Goal: Feedback & Contribution: Leave review/rating

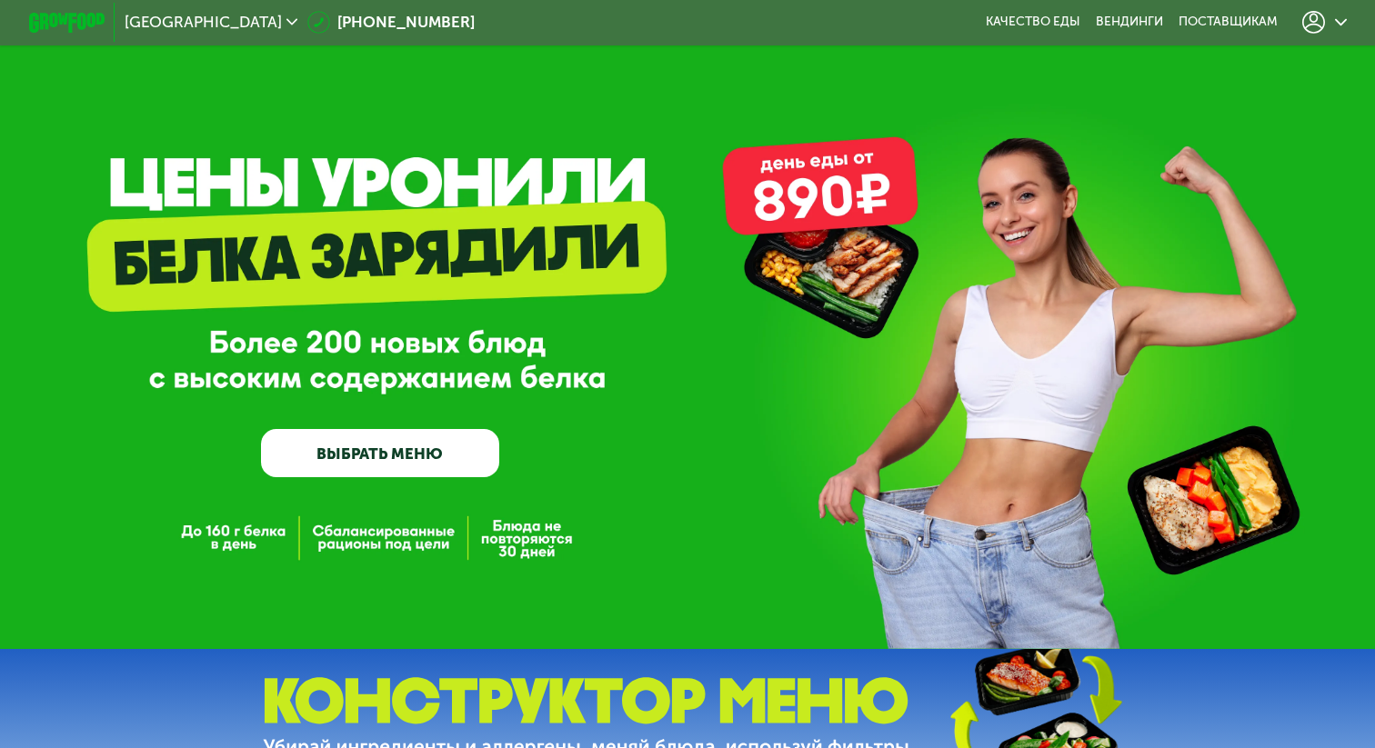
click at [1347, 46] on div "GrowFood — доставка правильного питания ВЫБРАТЬ МЕНЮ" at bounding box center [687, 324] width 1375 height 649
click at [1346, 32] on div at bounding box center [1324, 23] width 63 height 42
click at [1320, 16] on icon at bounding box center [1313, 22] width 23 height 23
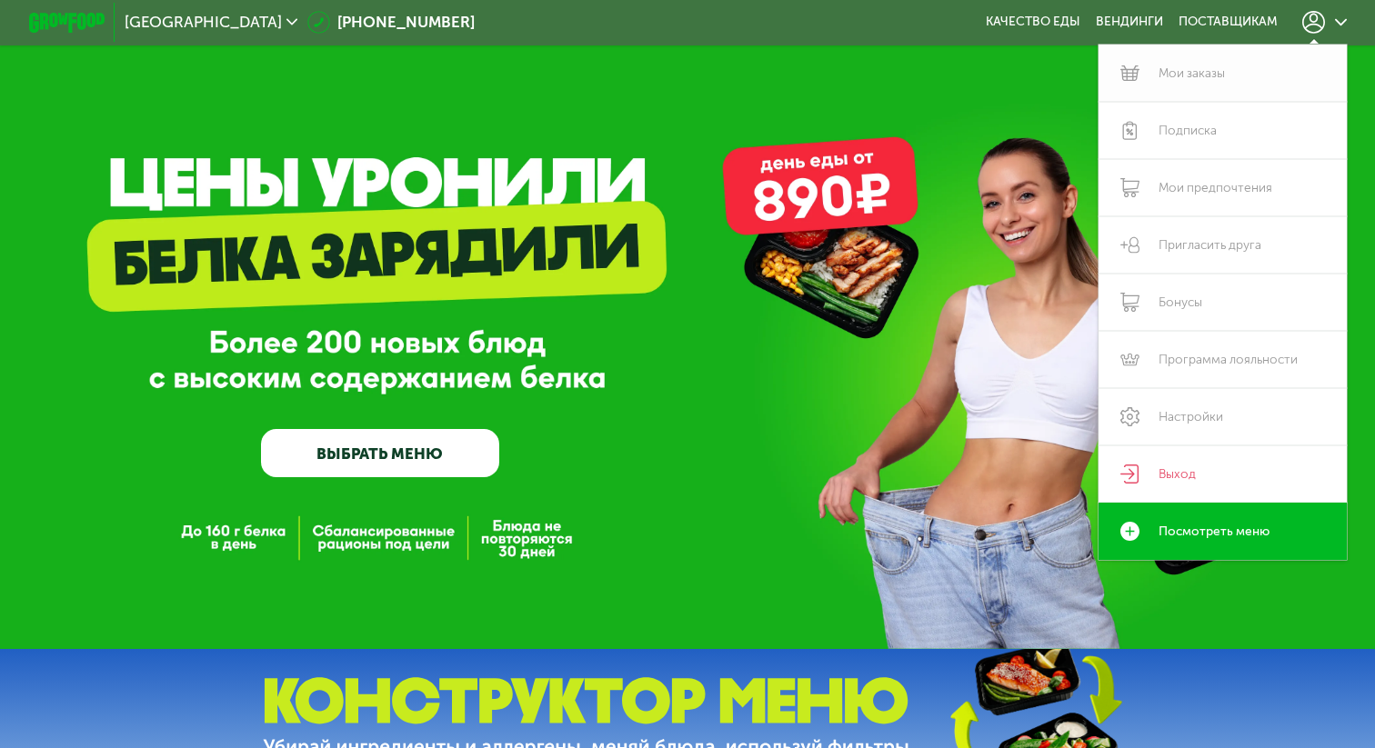
click at [1210, 75] on link "Мои заказы" at bounding box center [1222, 73] width 248 height 57
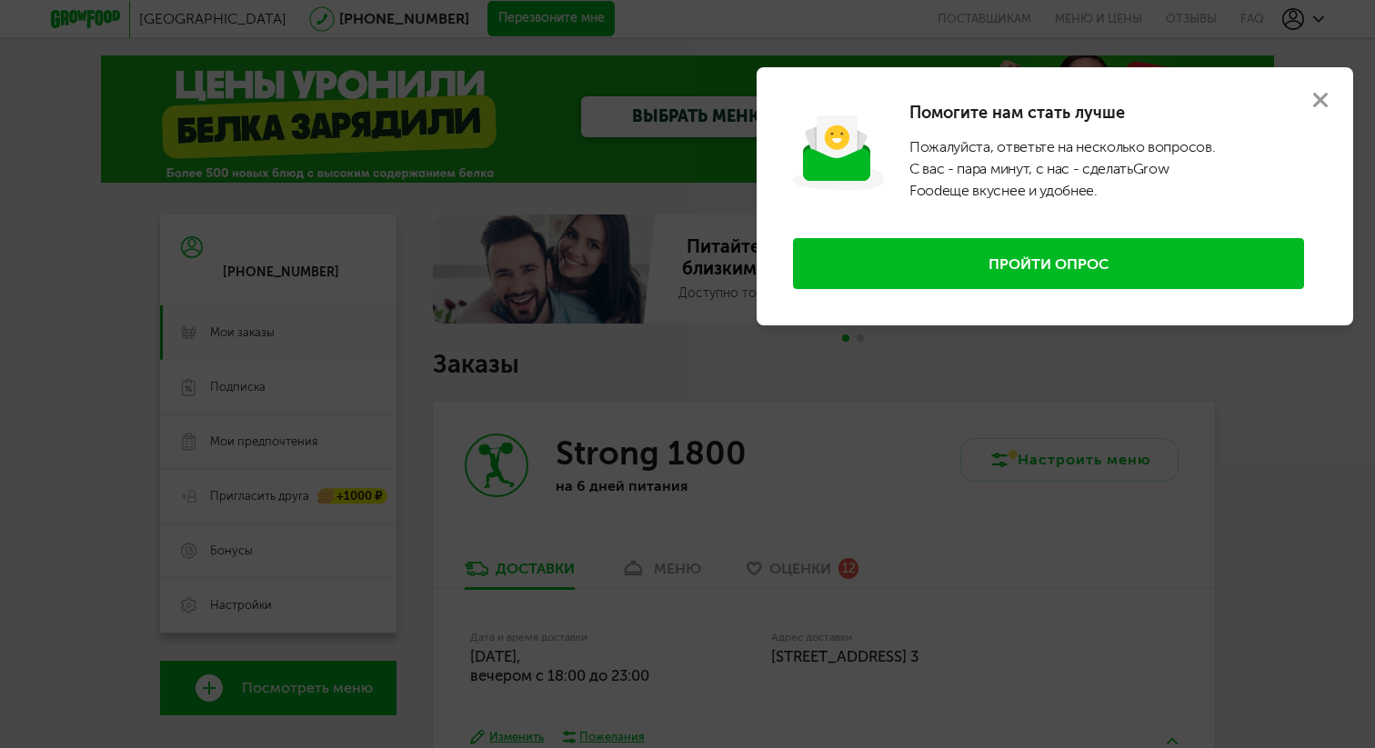
click at [921, 260] on button "Пройти опрос" at bounding box center [1048, 263] width 511 height 51
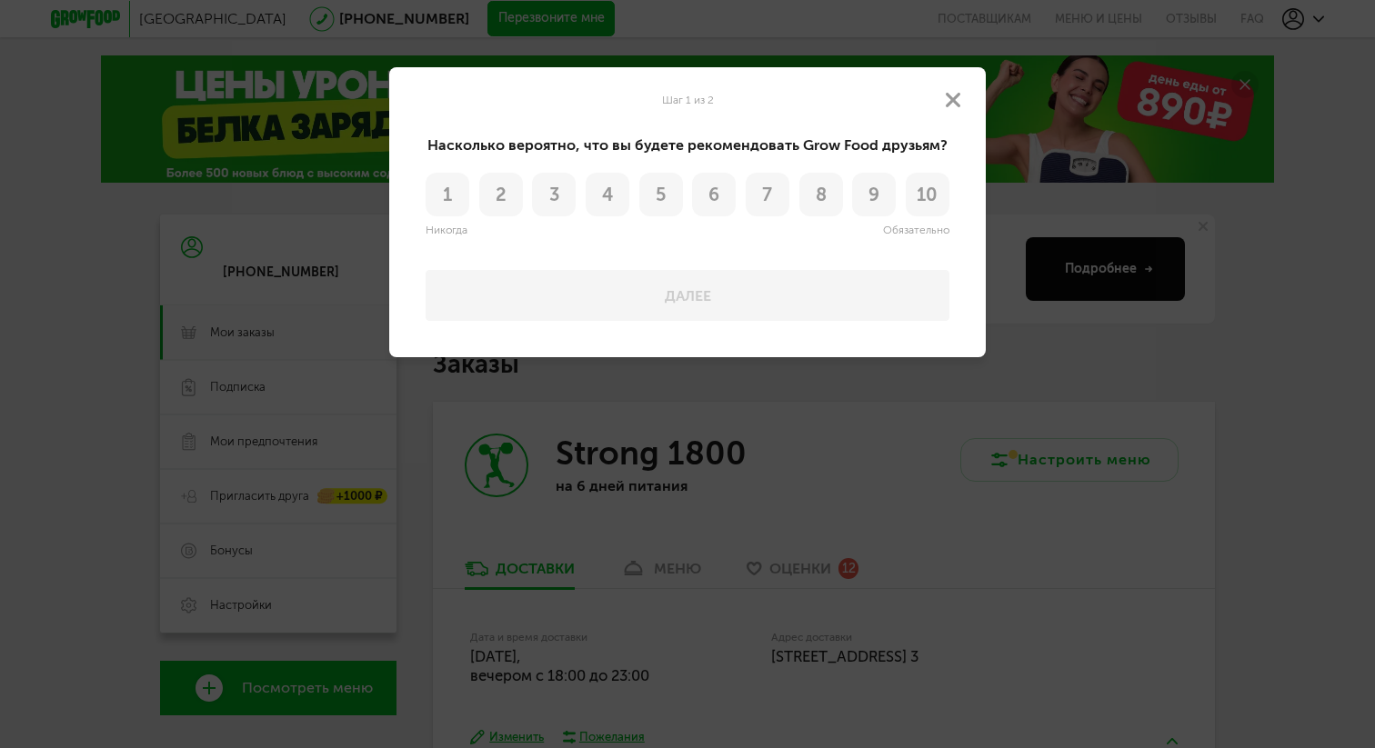
click at [824, 206] on button "8" at bounding box center [821, 195] width 44 height 44
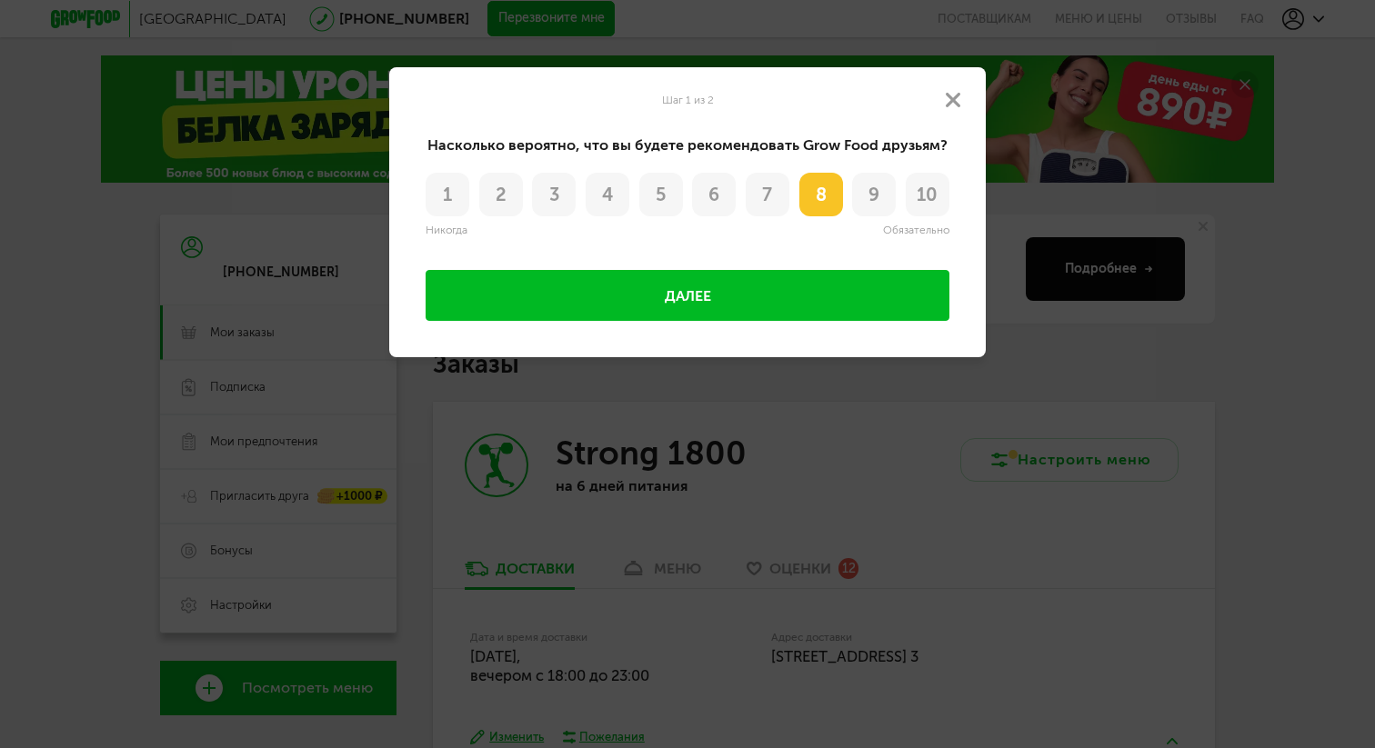
click at [730, 297] on button "Далее" at bounding box center [687, 295] width 524 height 51
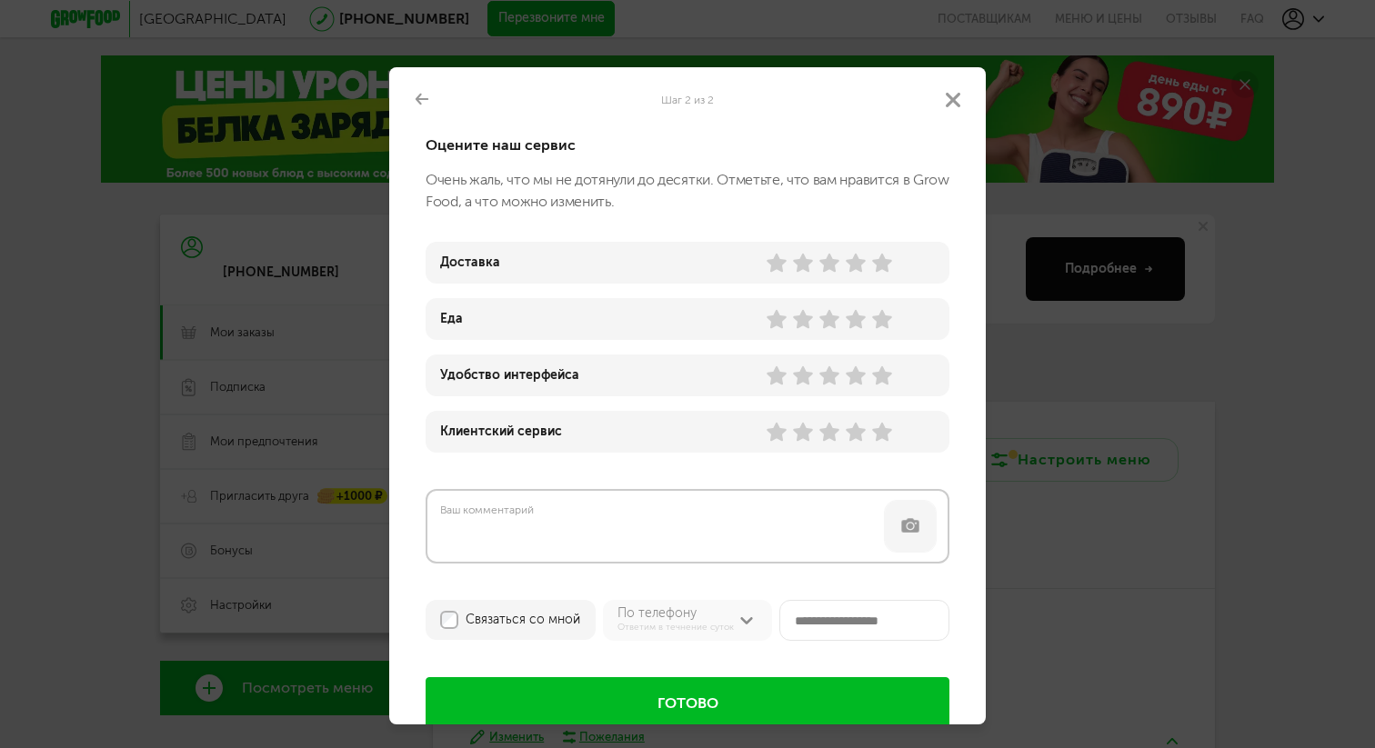
click at [880, 261] on use at bounding box center [882, 263] width 20 height 19
click at [849, 317] on use at bounding box center [855, 319] width 20 height 19
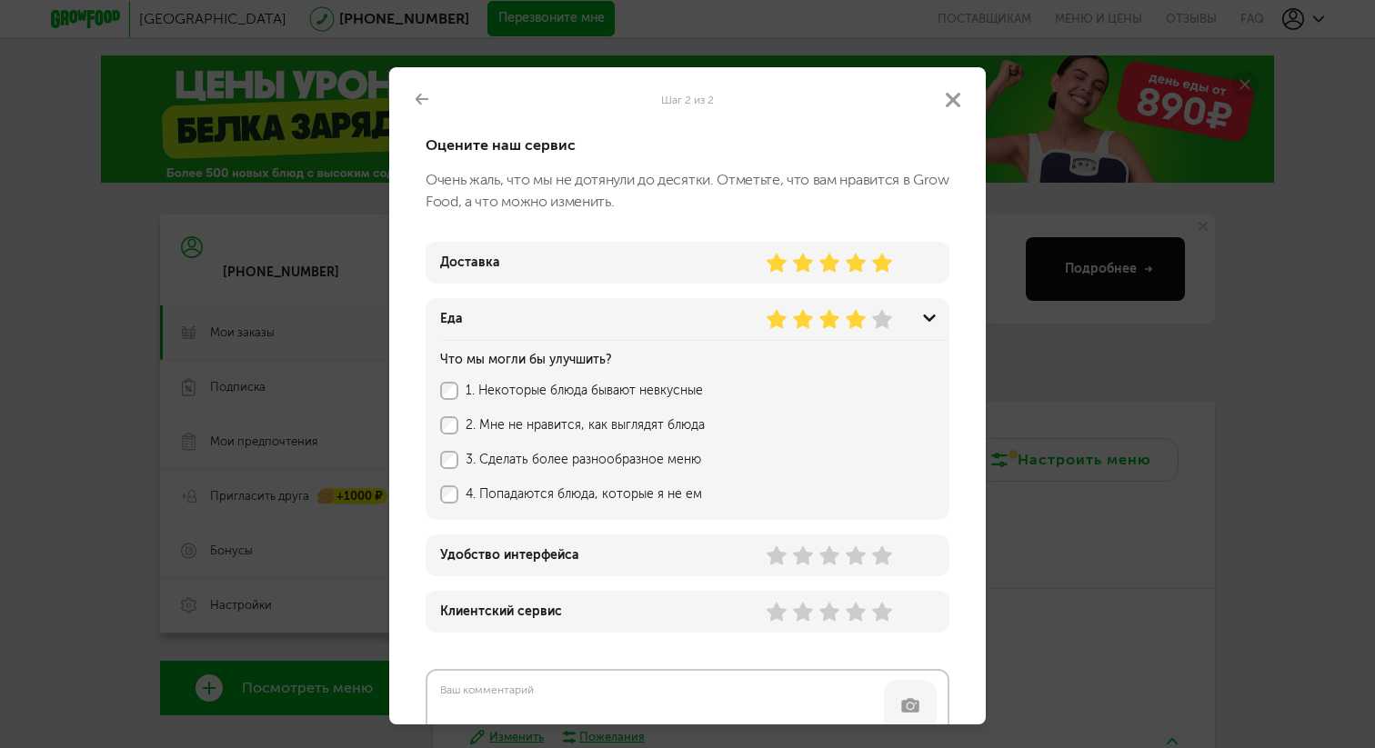
click at [588, 386] on label "1. Некоторые блюда бывают невкусные" at bounding box center [678, 391] width 426 height 15
click at [559, 493] on label "4. Попадаются блюда, которые я не ем" at bounding box center [678, 494] width 426 height 15
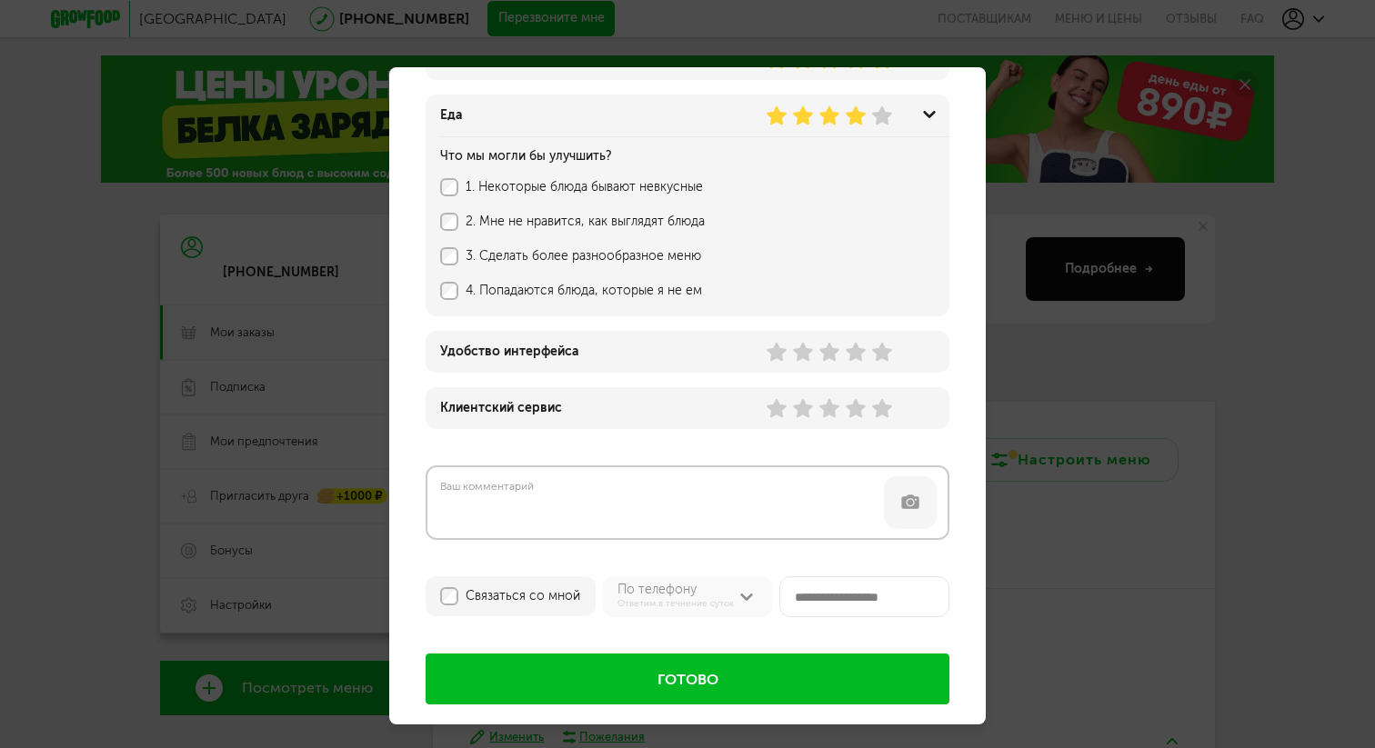
scroll to position [205, 0]
click at [872, 407] on icon at bounding box center [882, 407] width 20 height 20
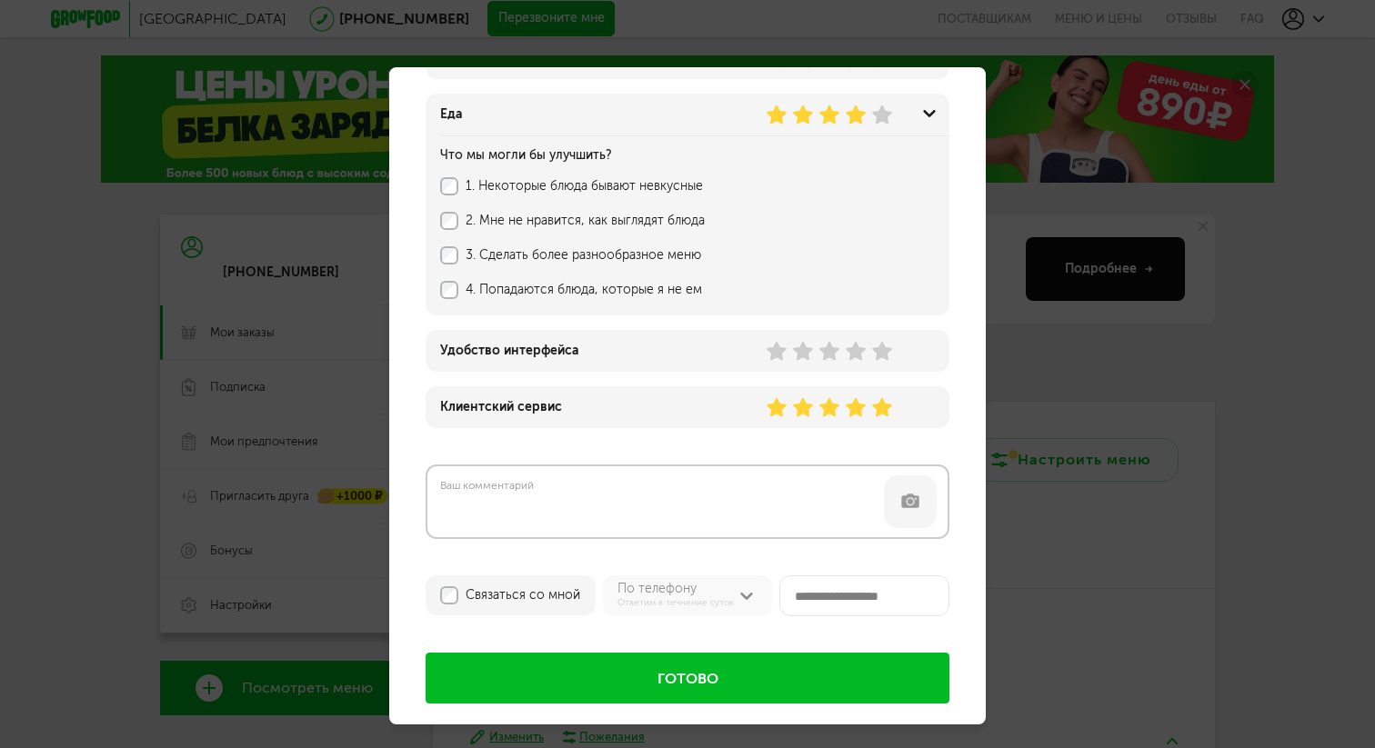
click at [882, 361] on div "Удобство интерфейса" at bounding box center [687, 351] width 524 height 42
click at [877, 354] on use at bounding box center [882, 351] width 20 height 19
click at [571, 666] on button "Готово" at bounding box center [687, 678] width 524 height 51
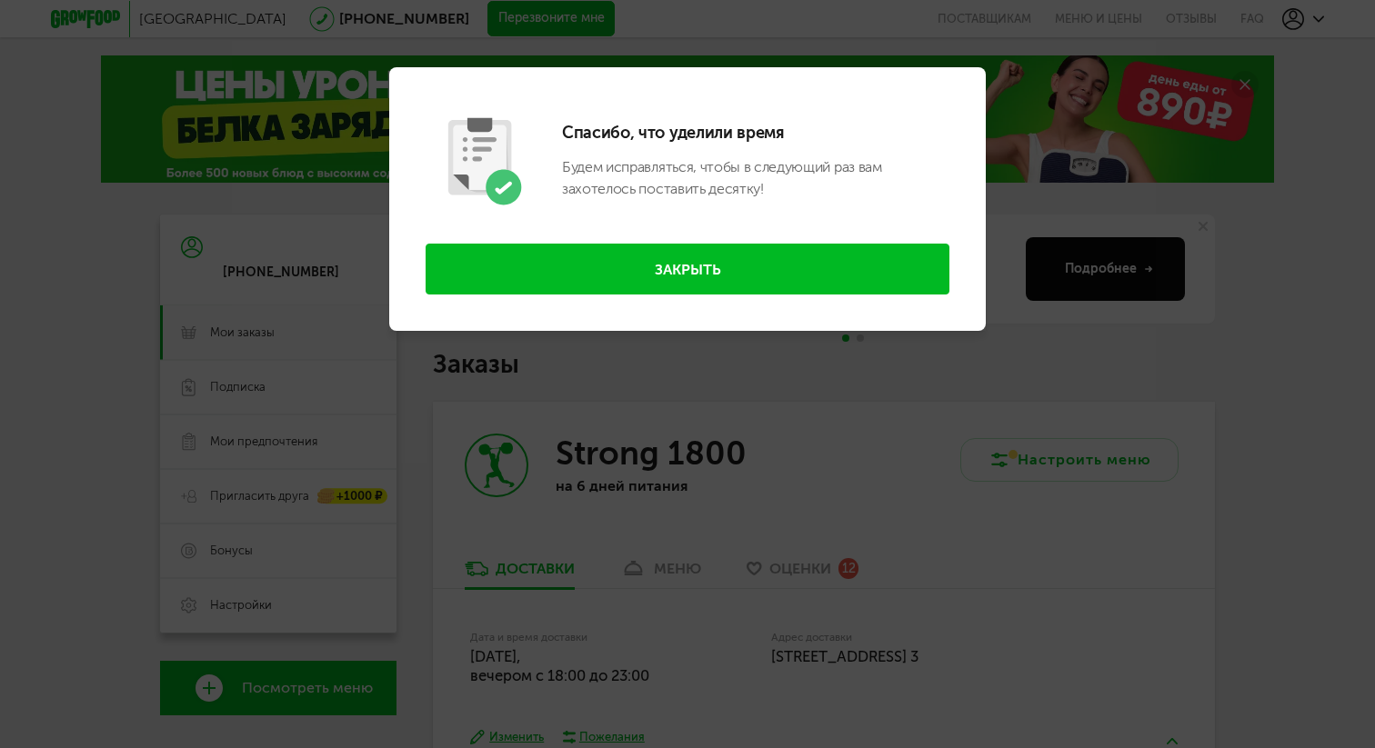
click at [688, 236] on div "Спасибо, что уделили время [PERSON_NAME] исправляться, чтобы в следующий раз ва…" at bounding box center [687, 199] width 596 height 264
click at [681, 290] on button "Закрыть" at bounding box center [687, 269] width 524 height 51
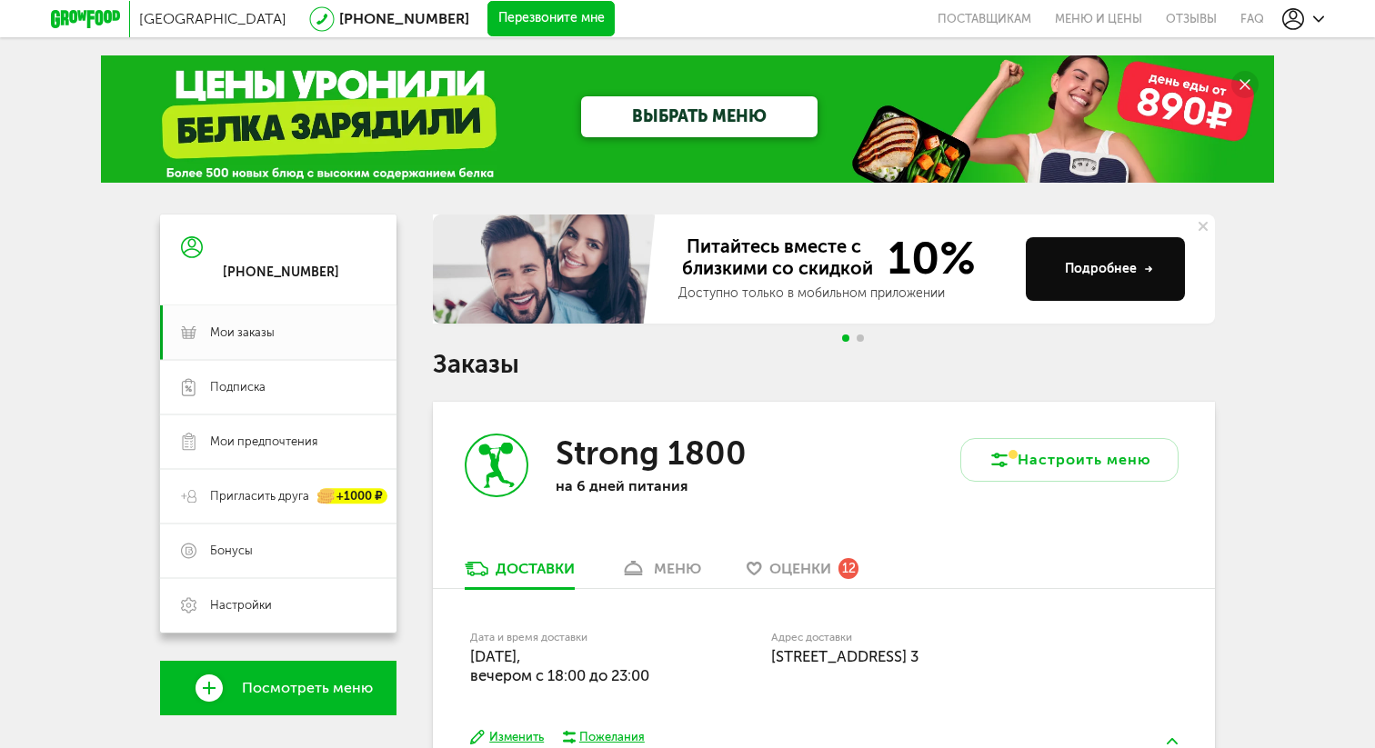
click at [813, 567] on span "Оценки" at bounding box center [800, 568] width 62 height 17
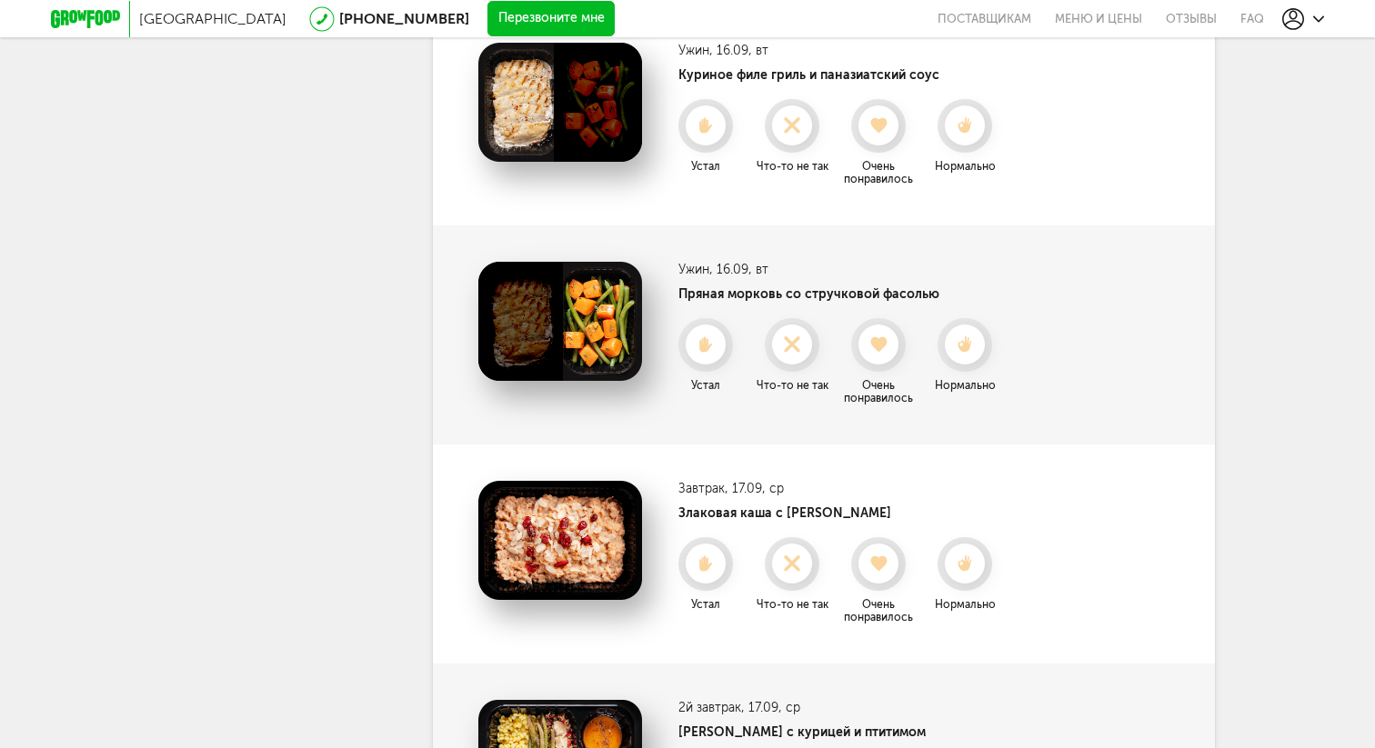
scroll to position [1713, 0]
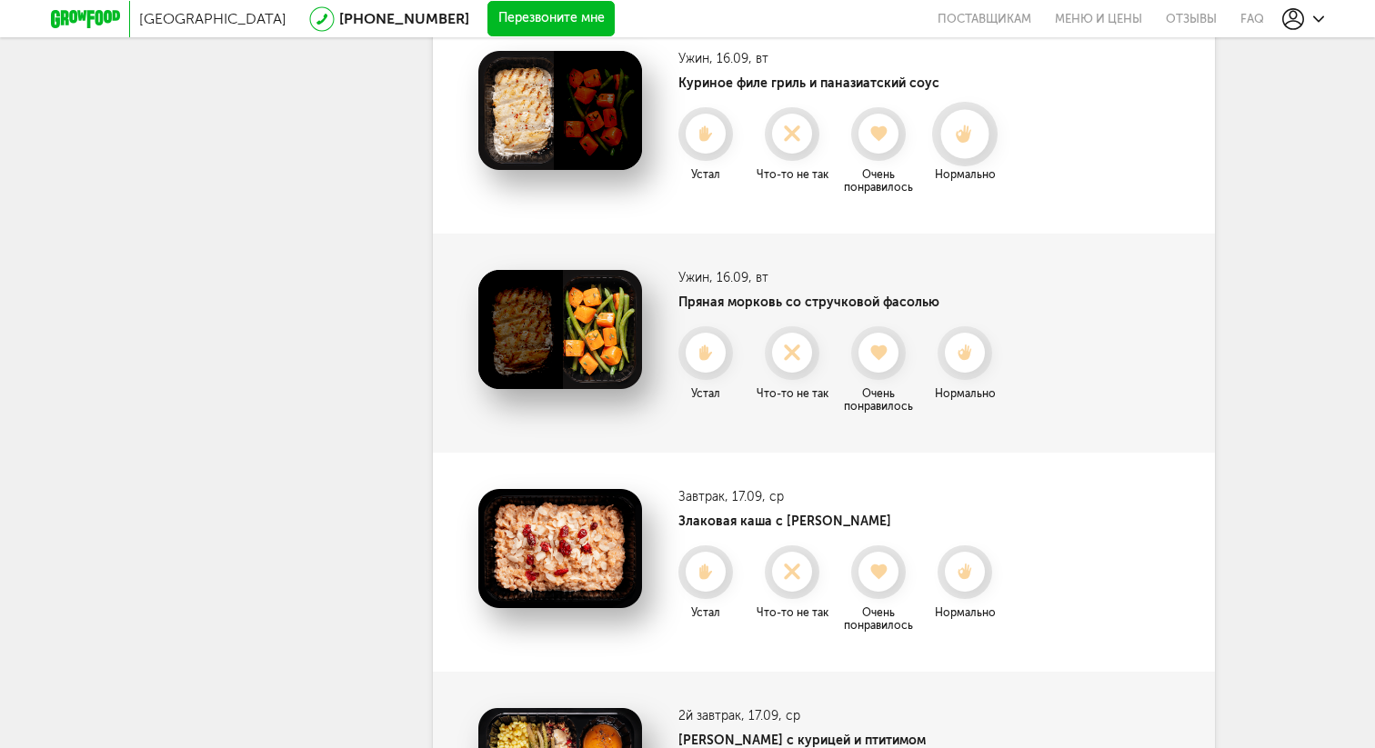
click at [960, 127] on icon at bounding box center [964, 135] width 48 height 20
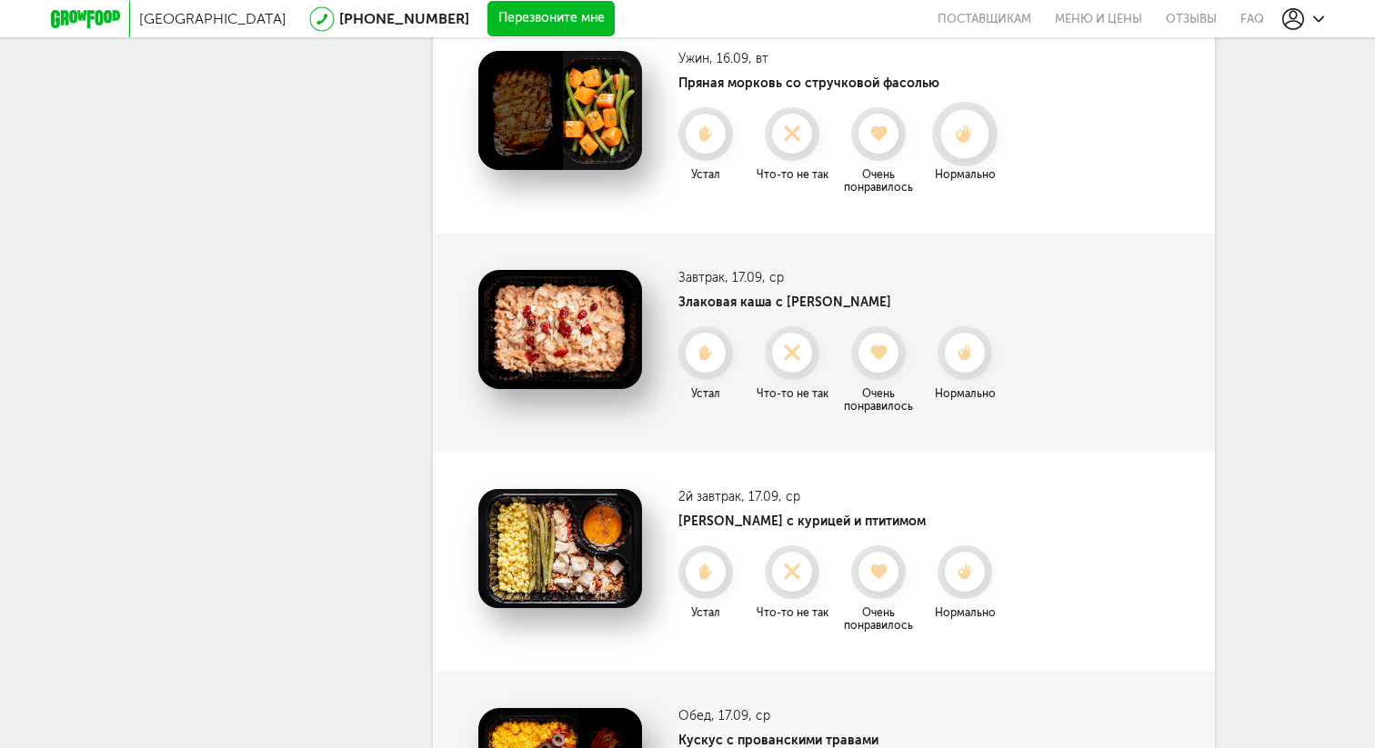
click at [961, 129] on icon at bounding box center [964, 135] width 48 height 20
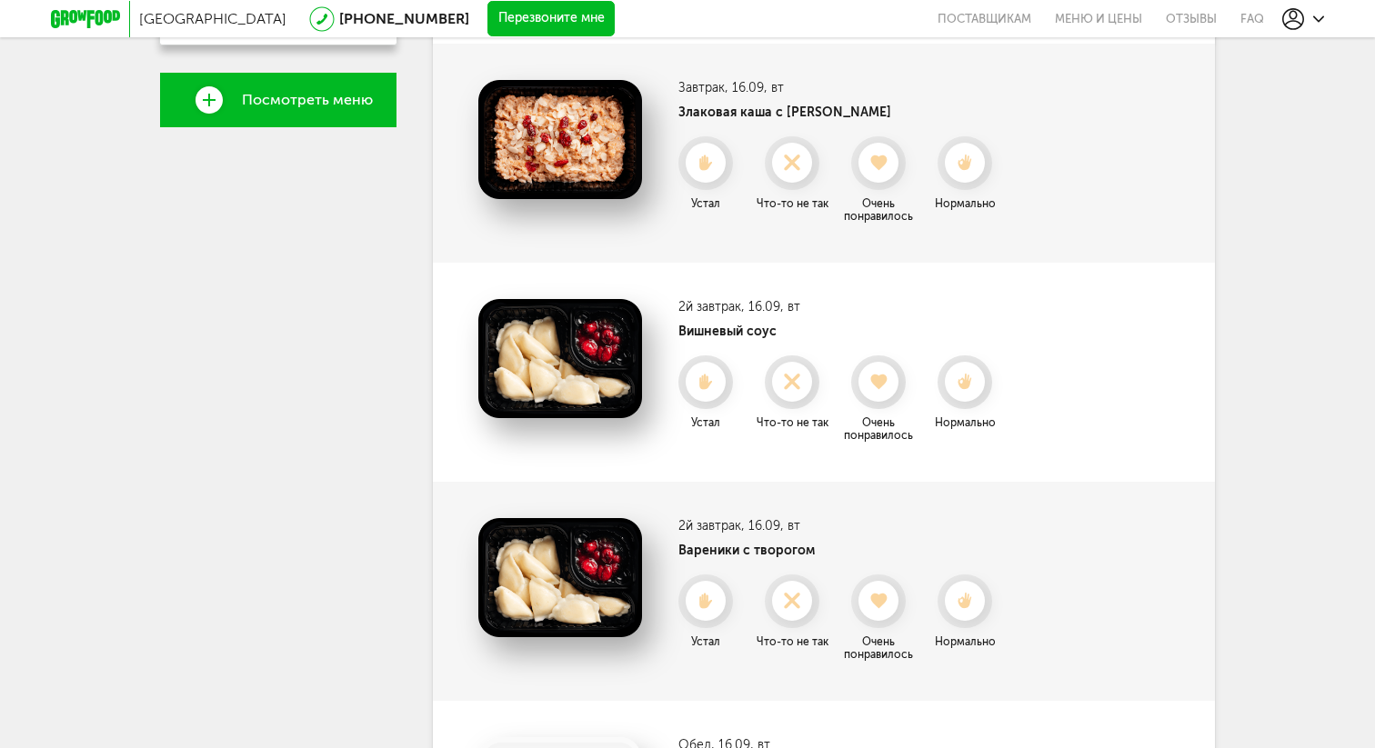
scroll to position [586, 0]
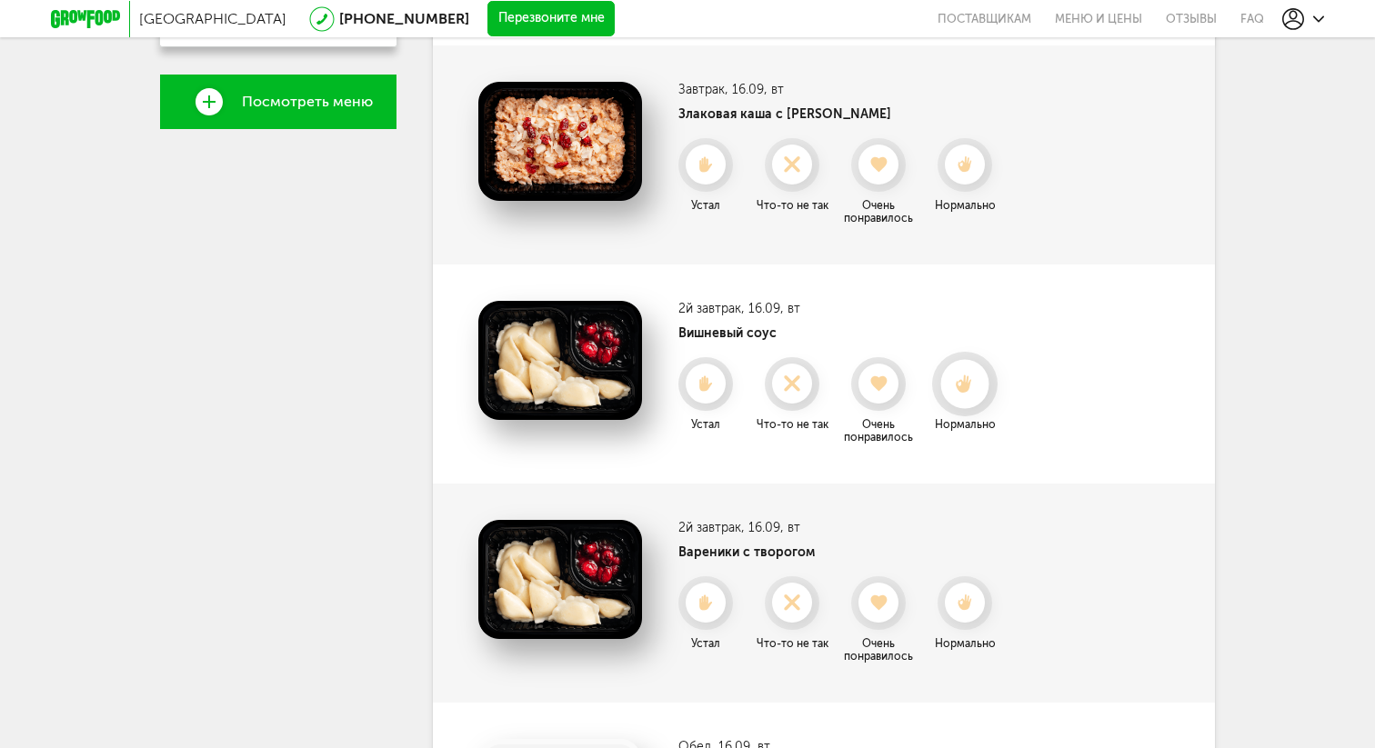
click at [974, 380] on icon at bounding box center [964, 385] width 48 height 20
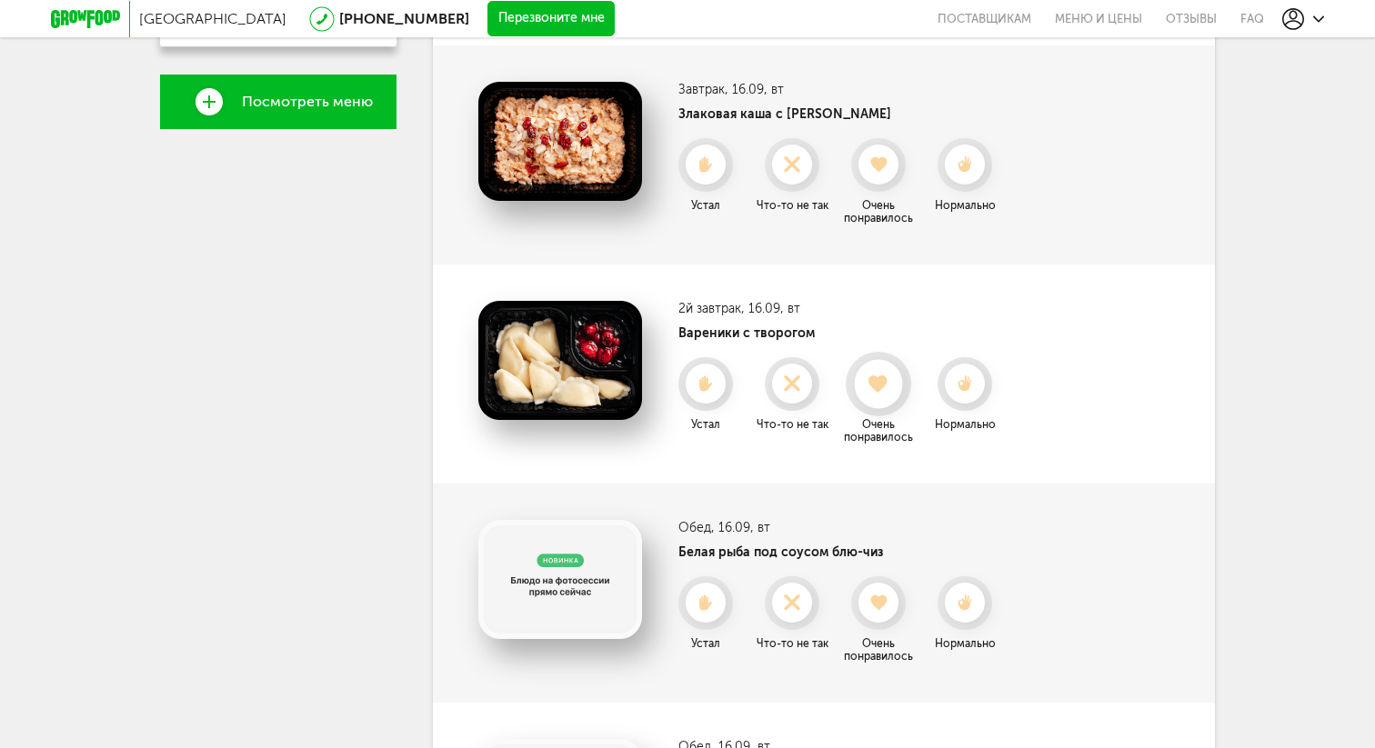
click at [880, 365] on div at bounding box center [878, 384] width 48 height 48
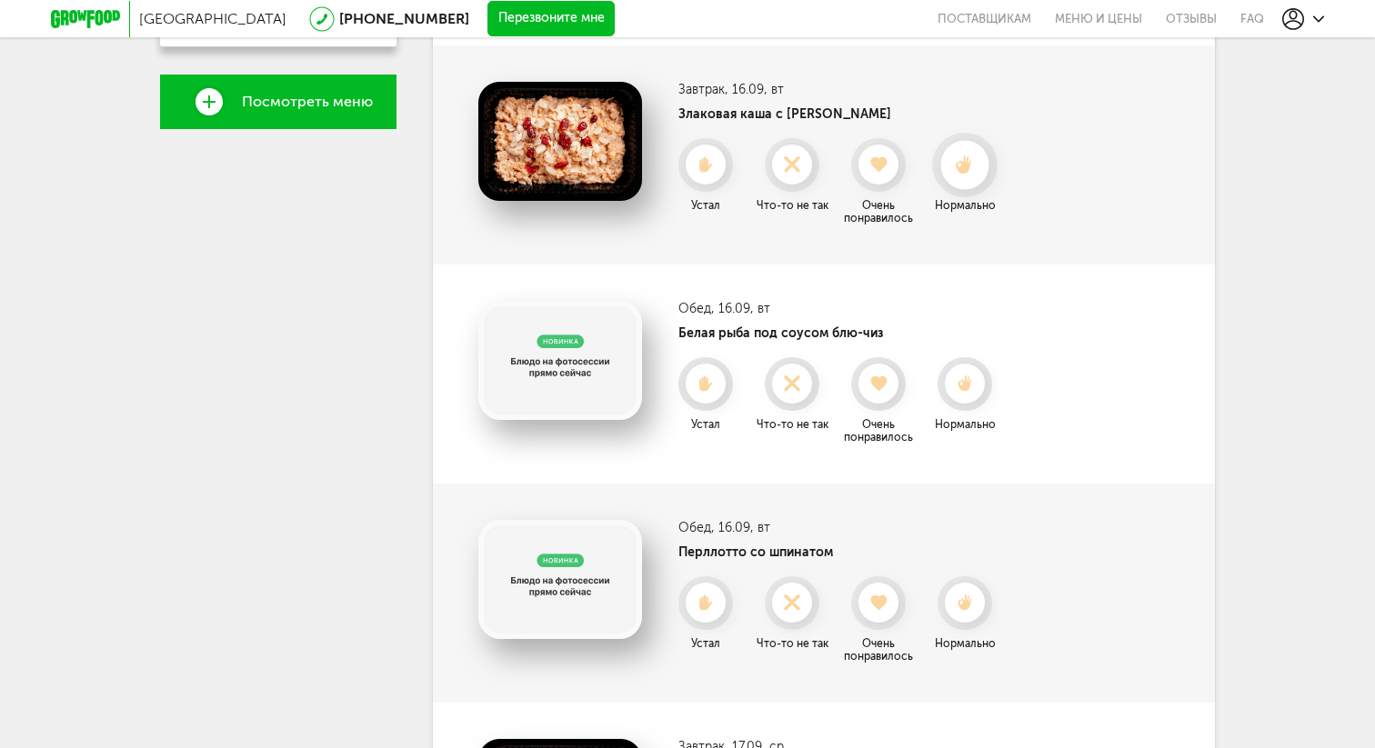
click at [960, 172] on icon at bounding box center [964, 165] width 48 height 20
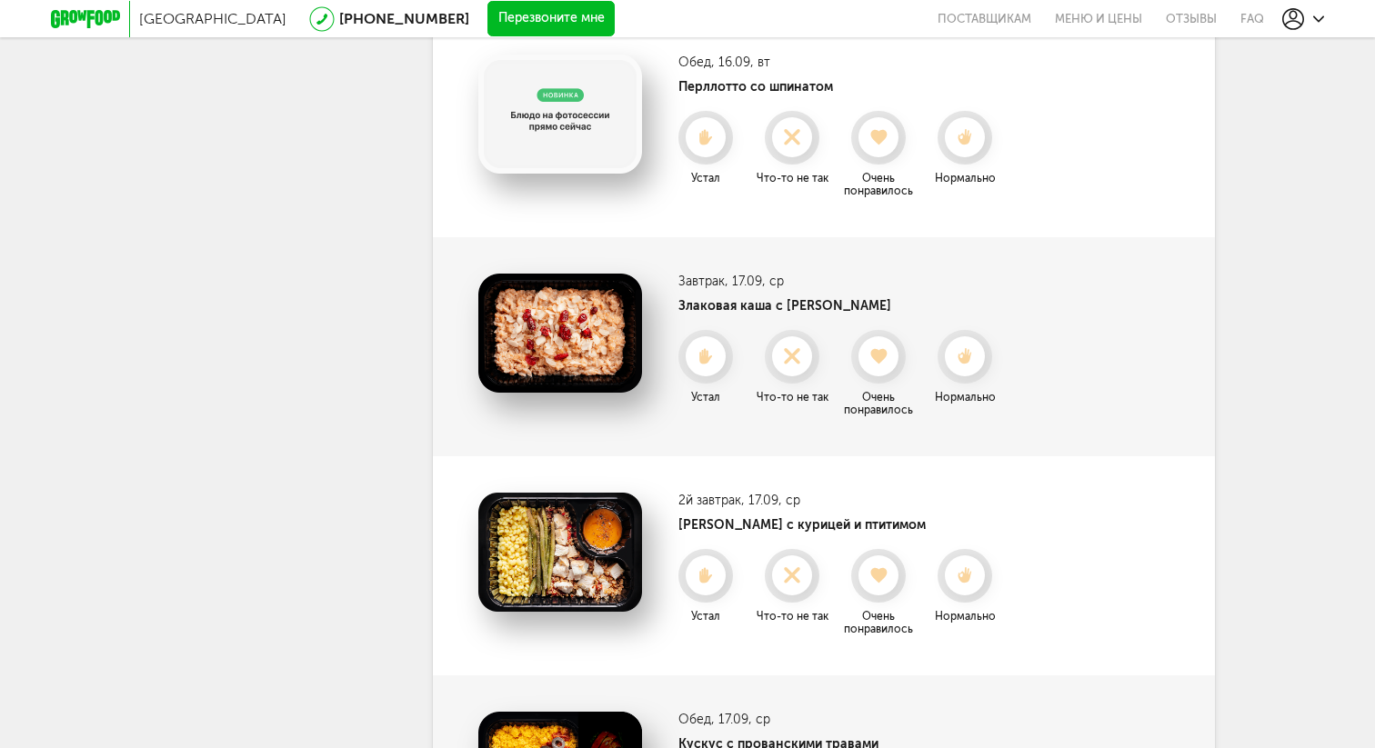
scroll to position [840, 0]
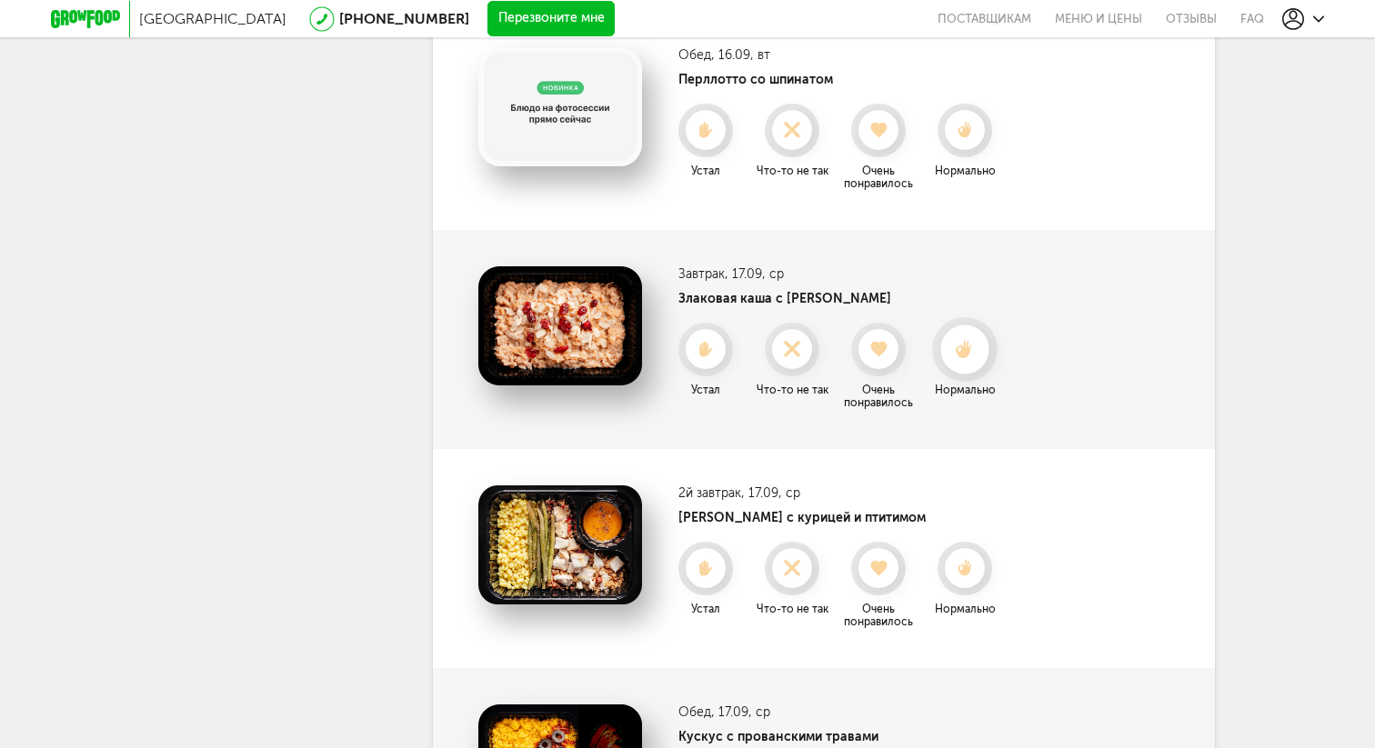
click at [979, 337] on div at bounding box center [964, 349] width 48 height 48
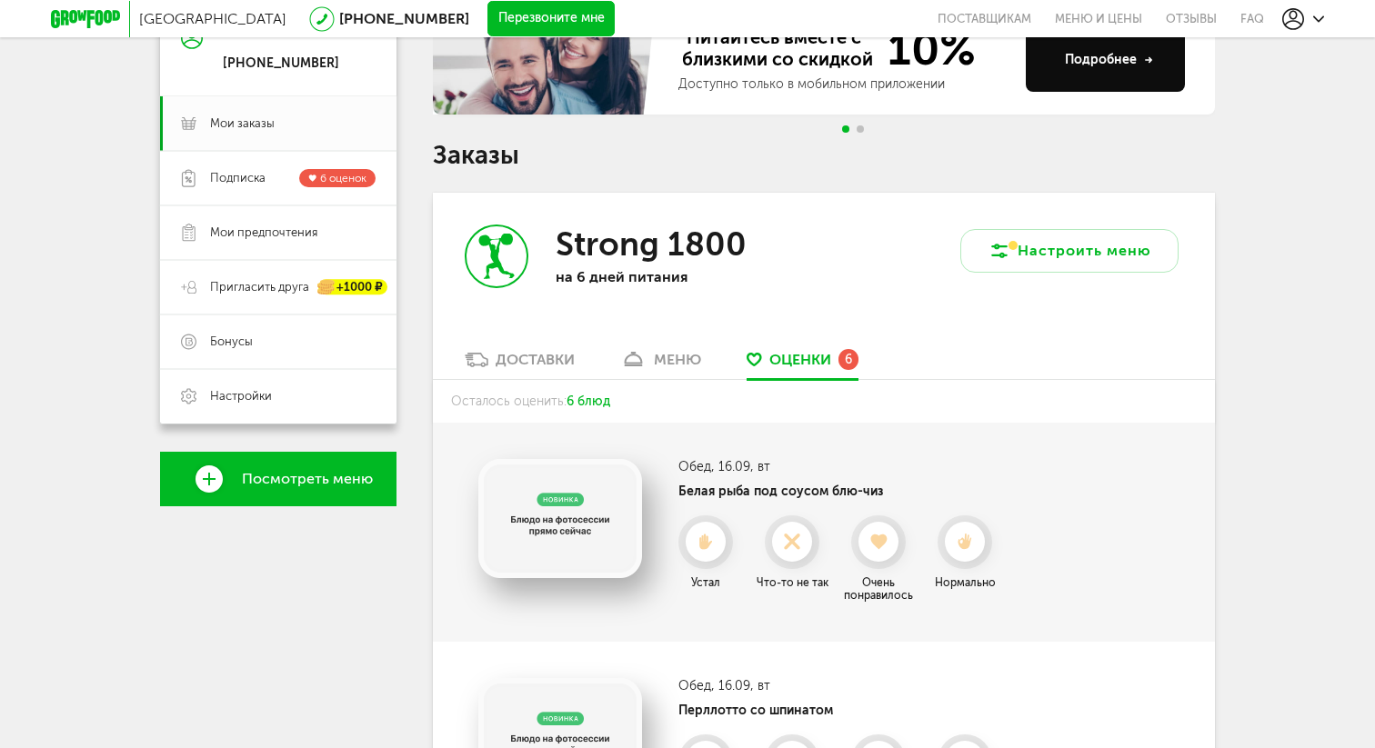
scroll to position [227, 0]
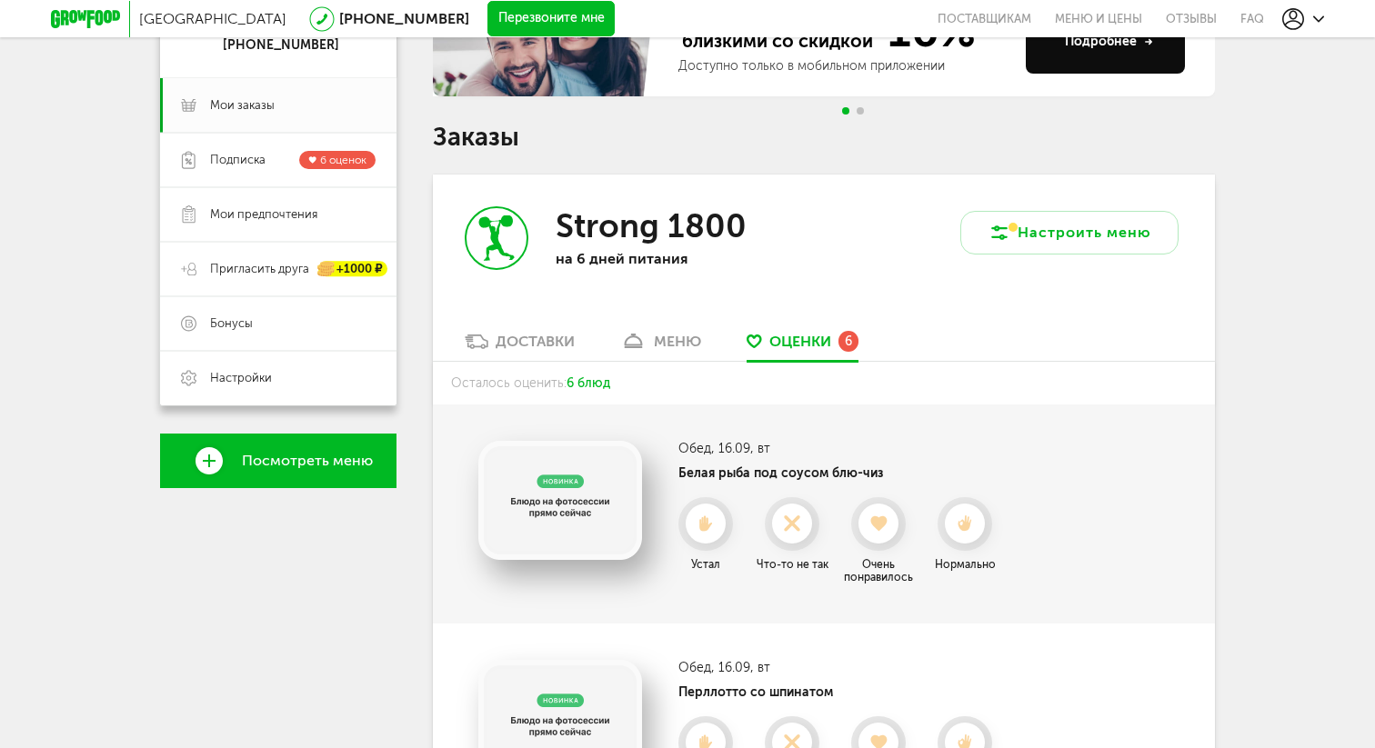
click at [540, 341] on div "Доставки" at bounding box center [534, 341] width 79 height 17
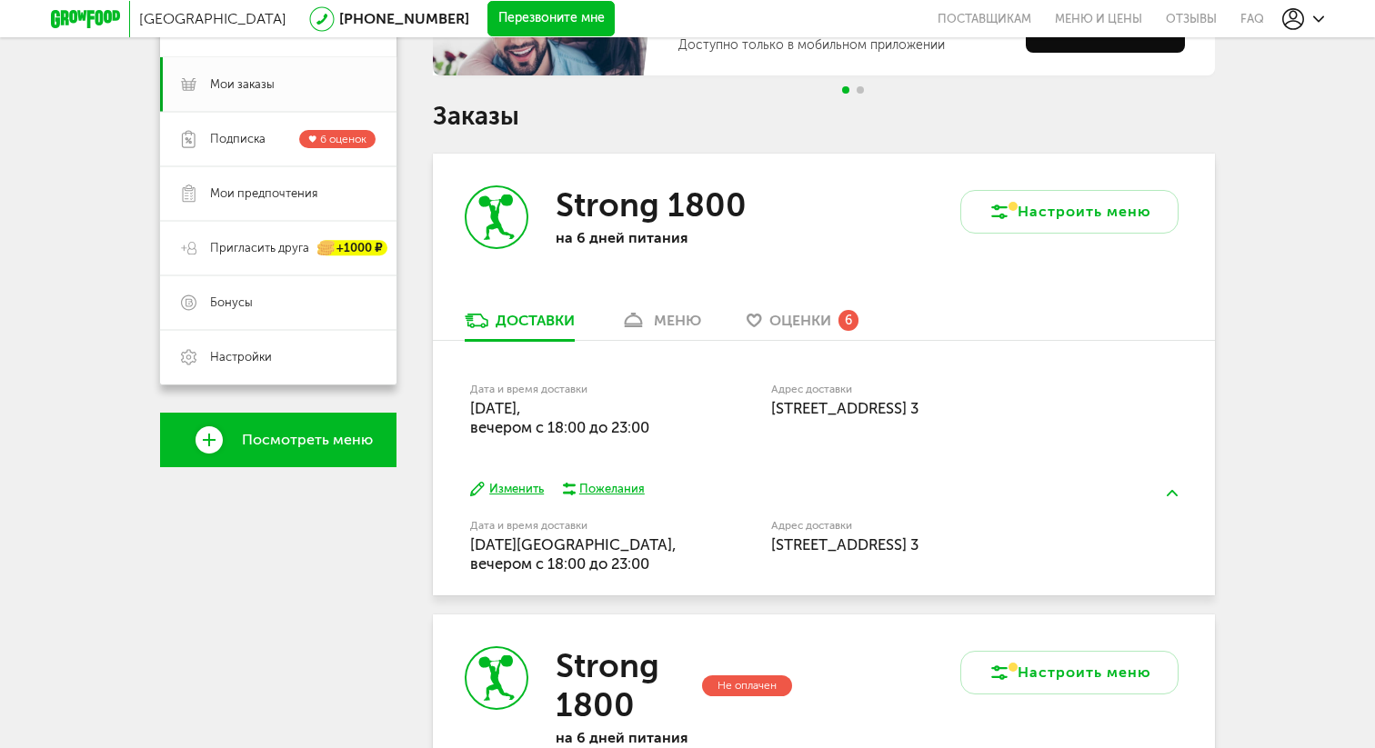
scroll to position [222, 0]
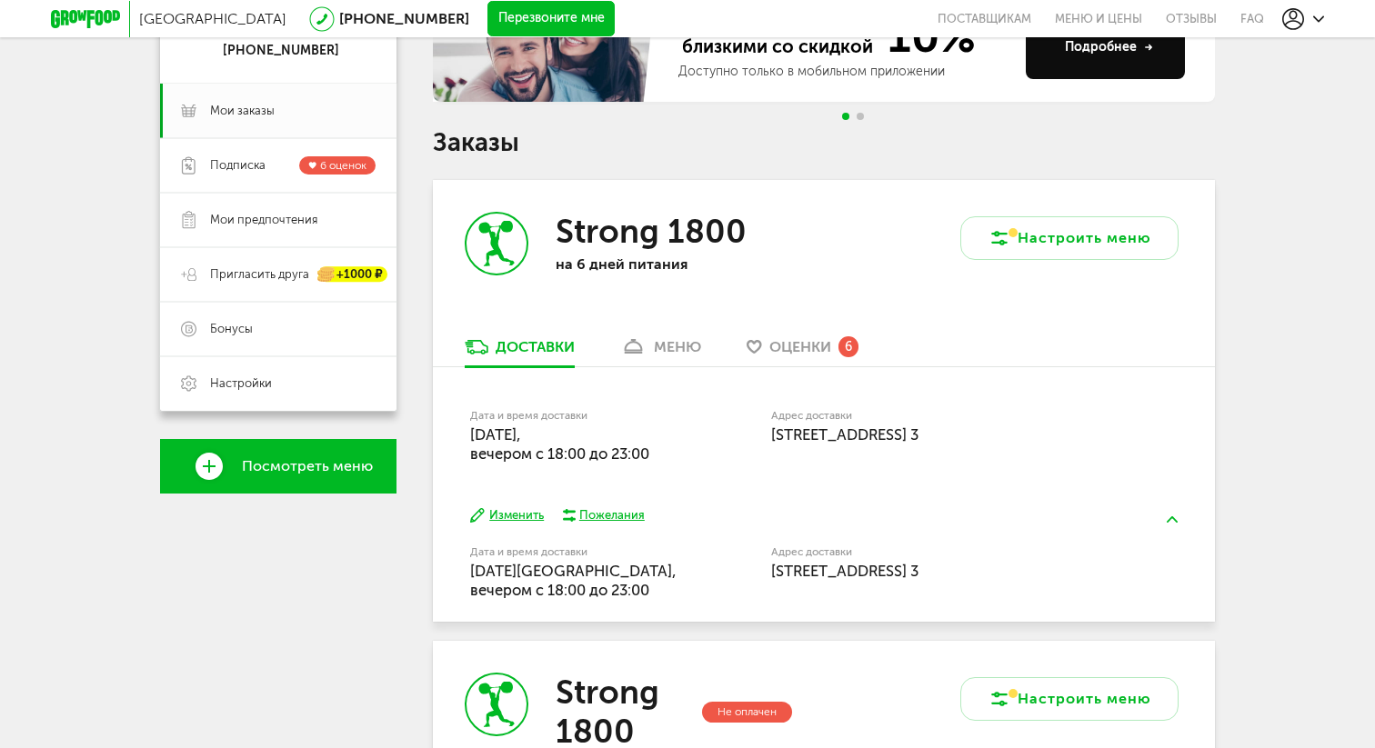
click at [643, 326] on div "Strong 1800 на 6 дней питания" at bounding box center [628, 258] width 391 height 157
click at [651, 355] on link "меню" at bounding box center [660, 351] width 99 height 29
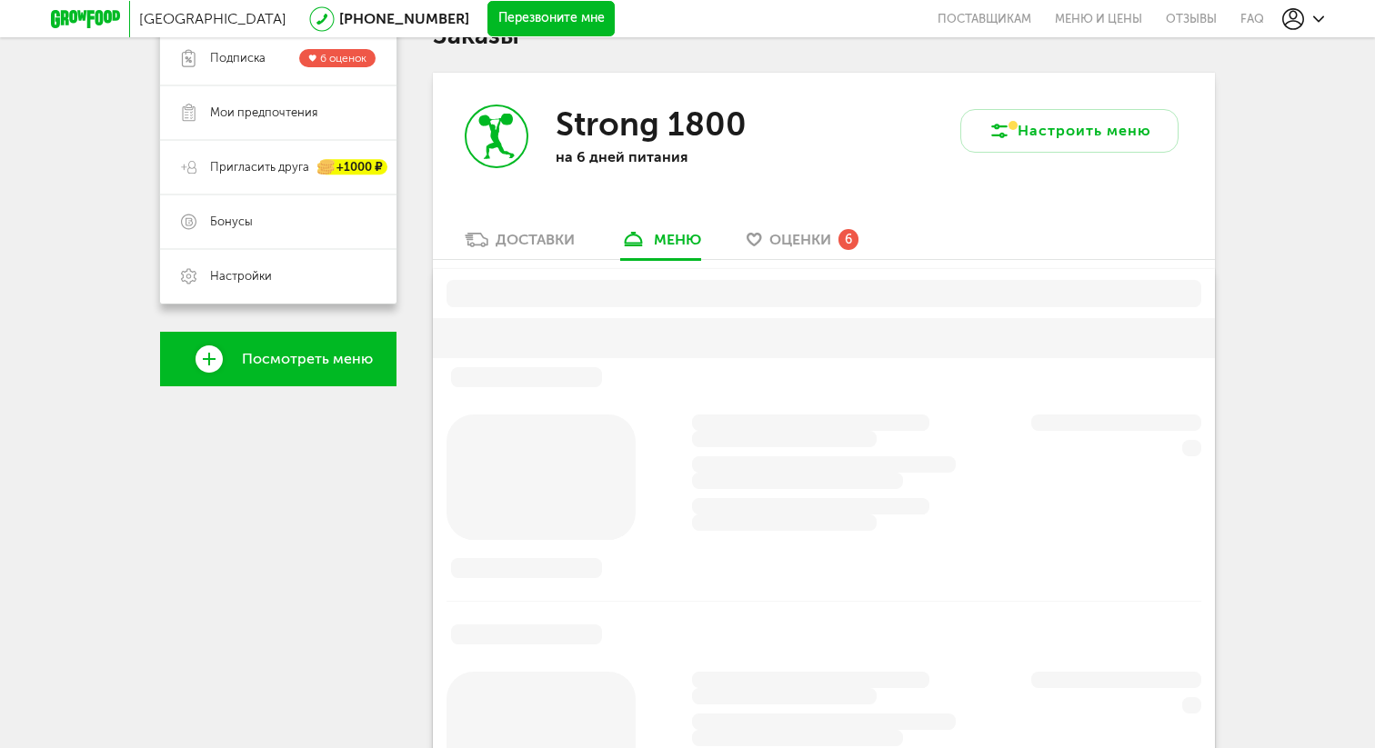
scroll to position [356, 0]
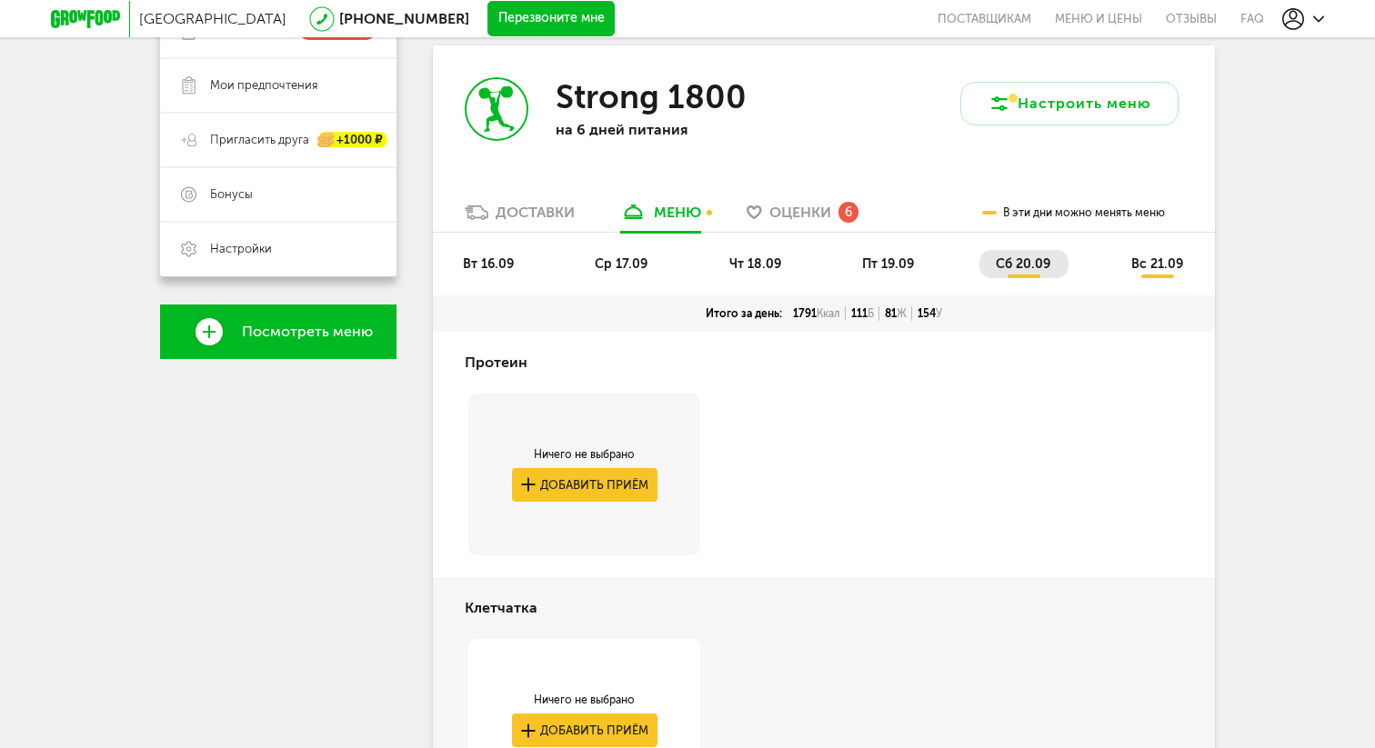
click at [631, 267] on span "ср 17.09" at bounding box center [621, 263] width 53 height 15
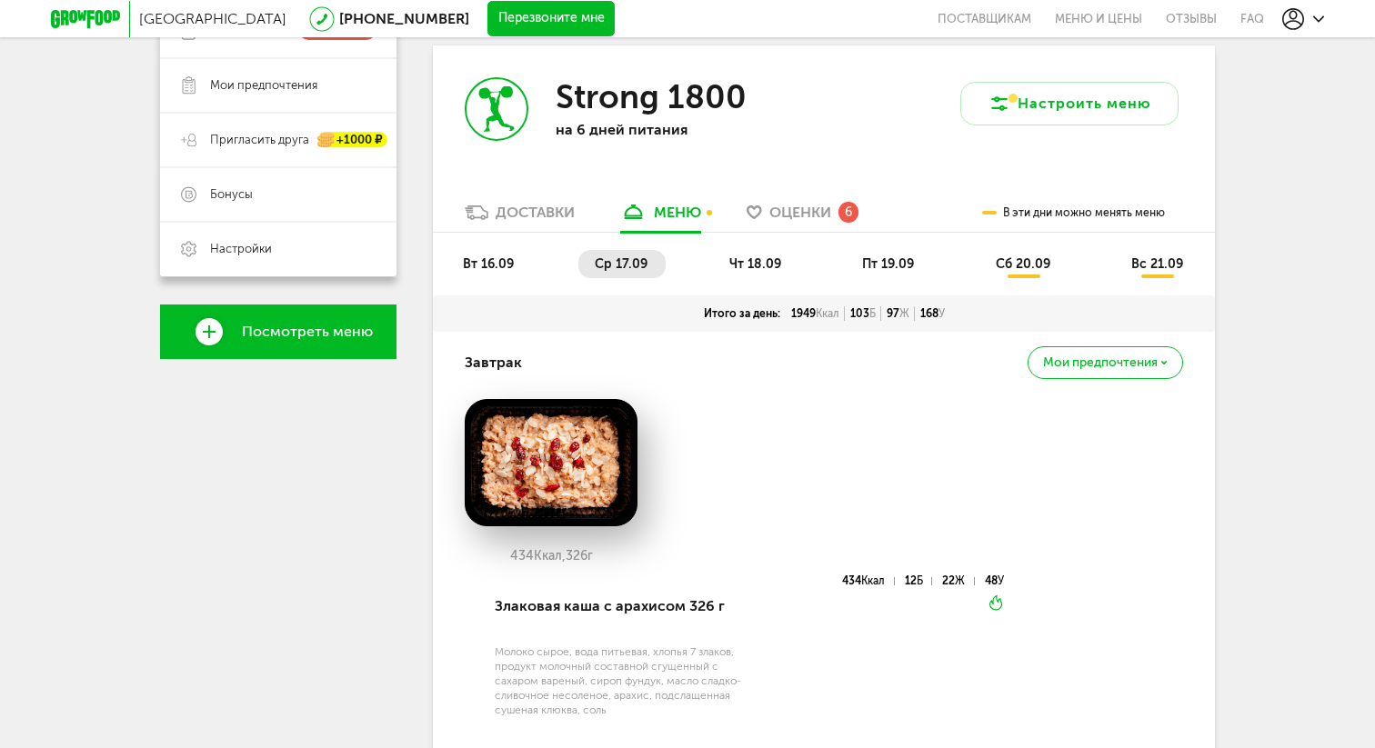
click at [736, 252] on li "чт 18.09" at bounding box center [756, 264] width 86 height 28
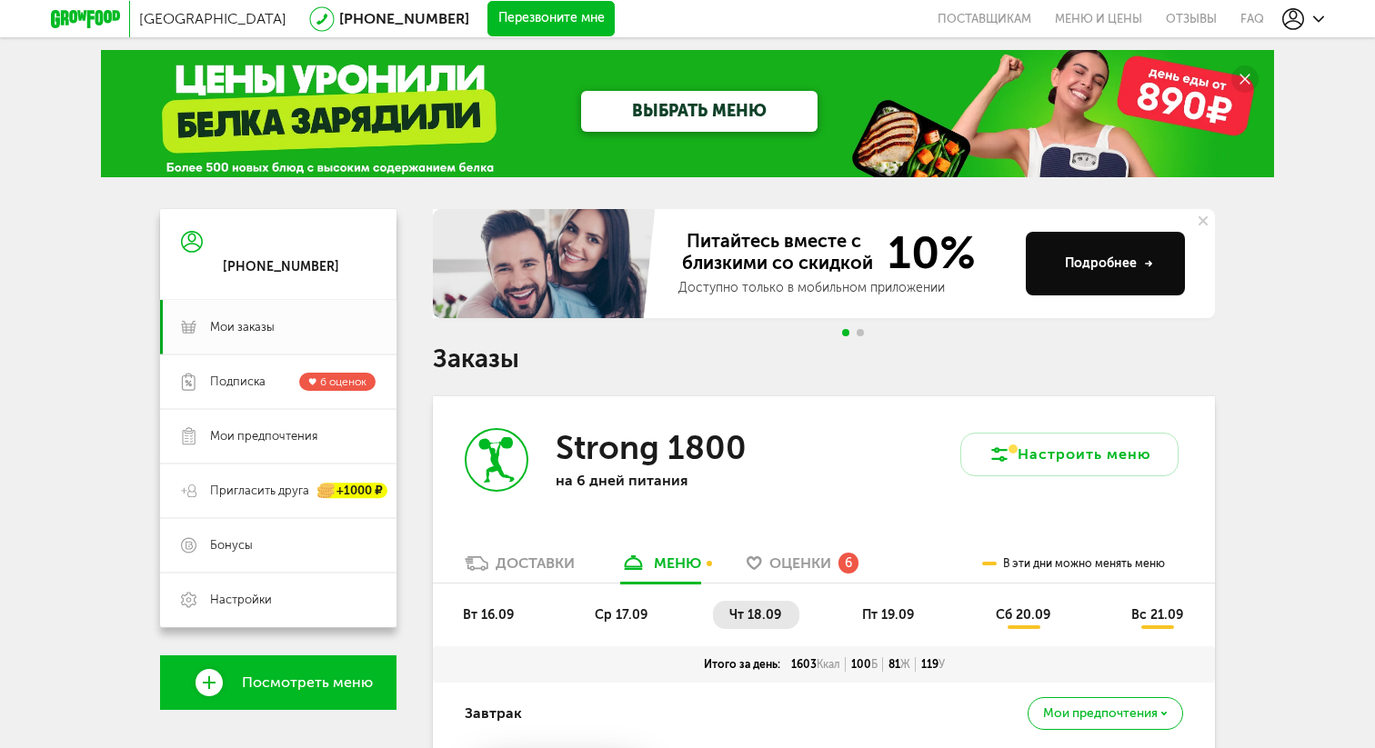
scroll to position [4, 0]
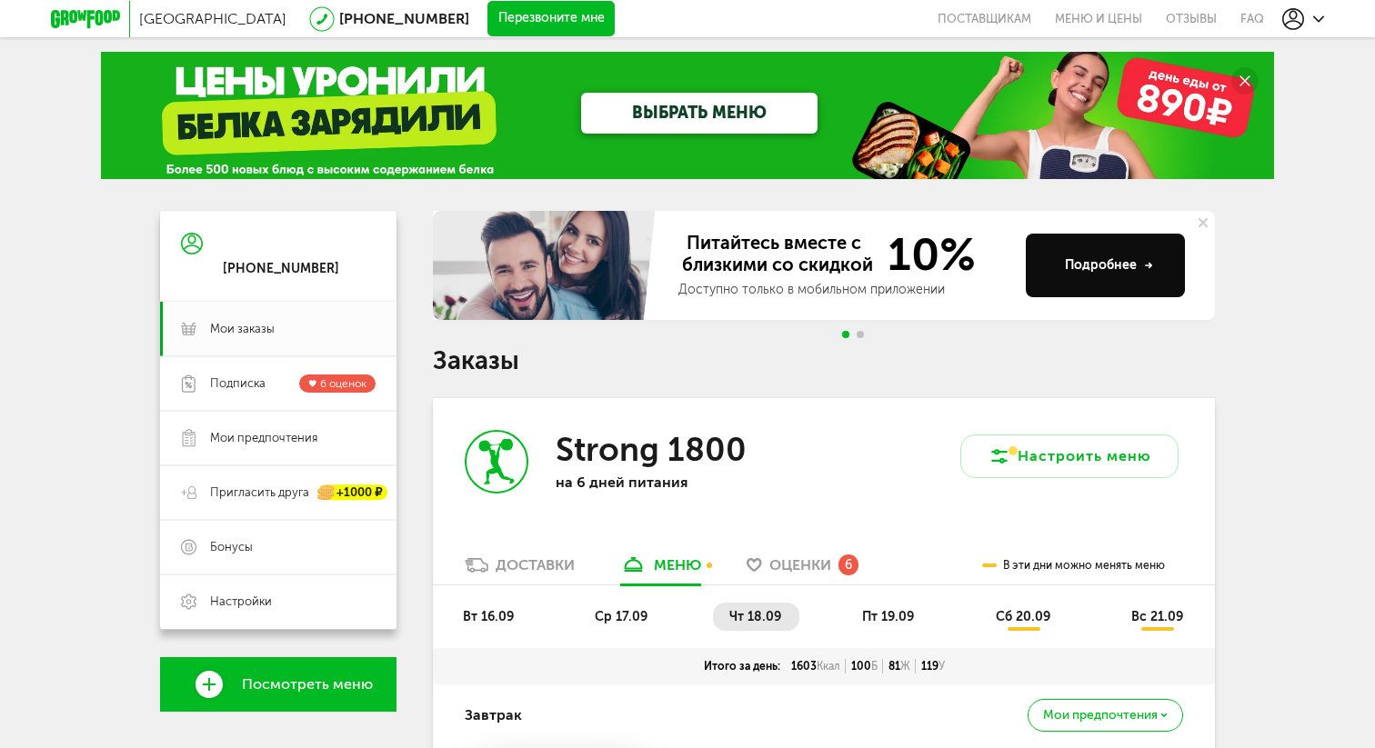
click at [865, 619] on span "пт 19.09" at bounding box center [888, 616] width 52 height 15
click at [1027, 631] on ul "вт 16.09 ср 17.09 чт 18.09 пт 19.09 сб 20.09 вс 21.09" at bounding box center [823, 625] width 755 height 45
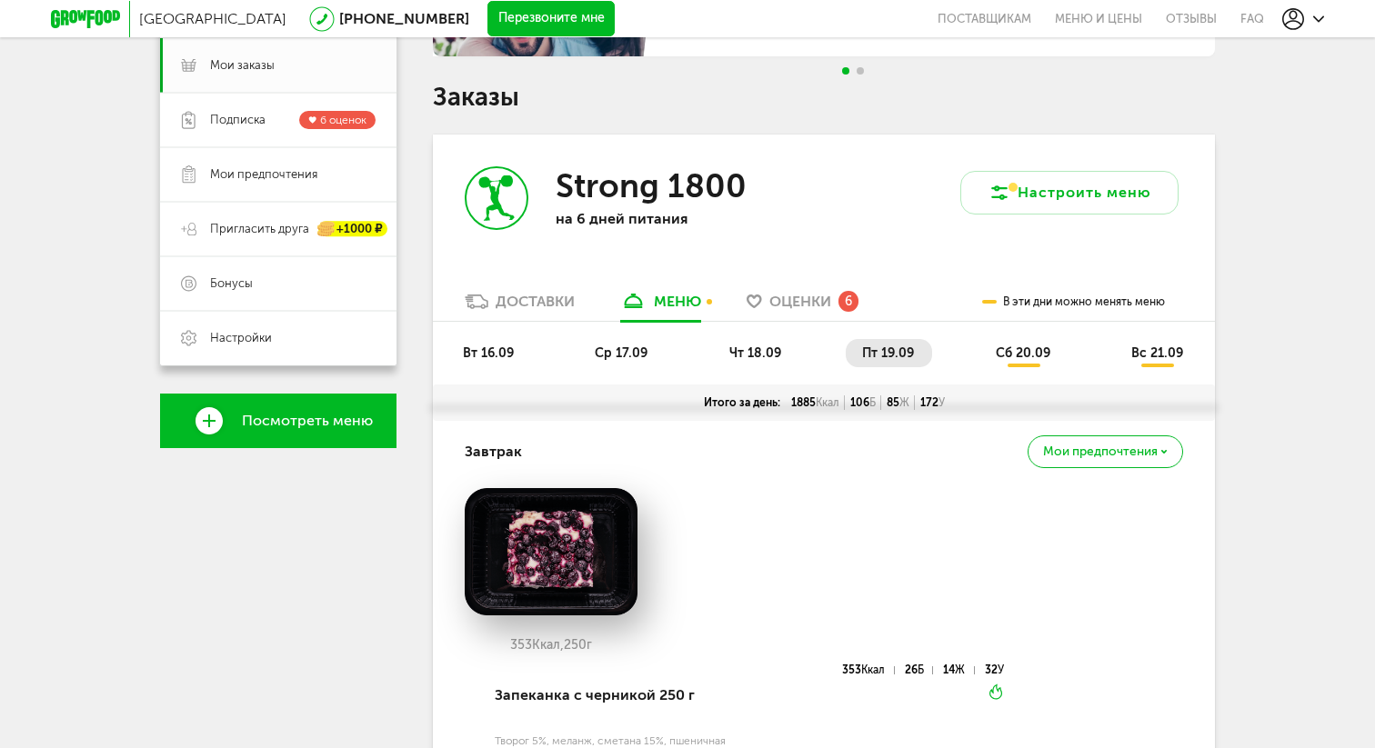
scroll to position [147, 0]
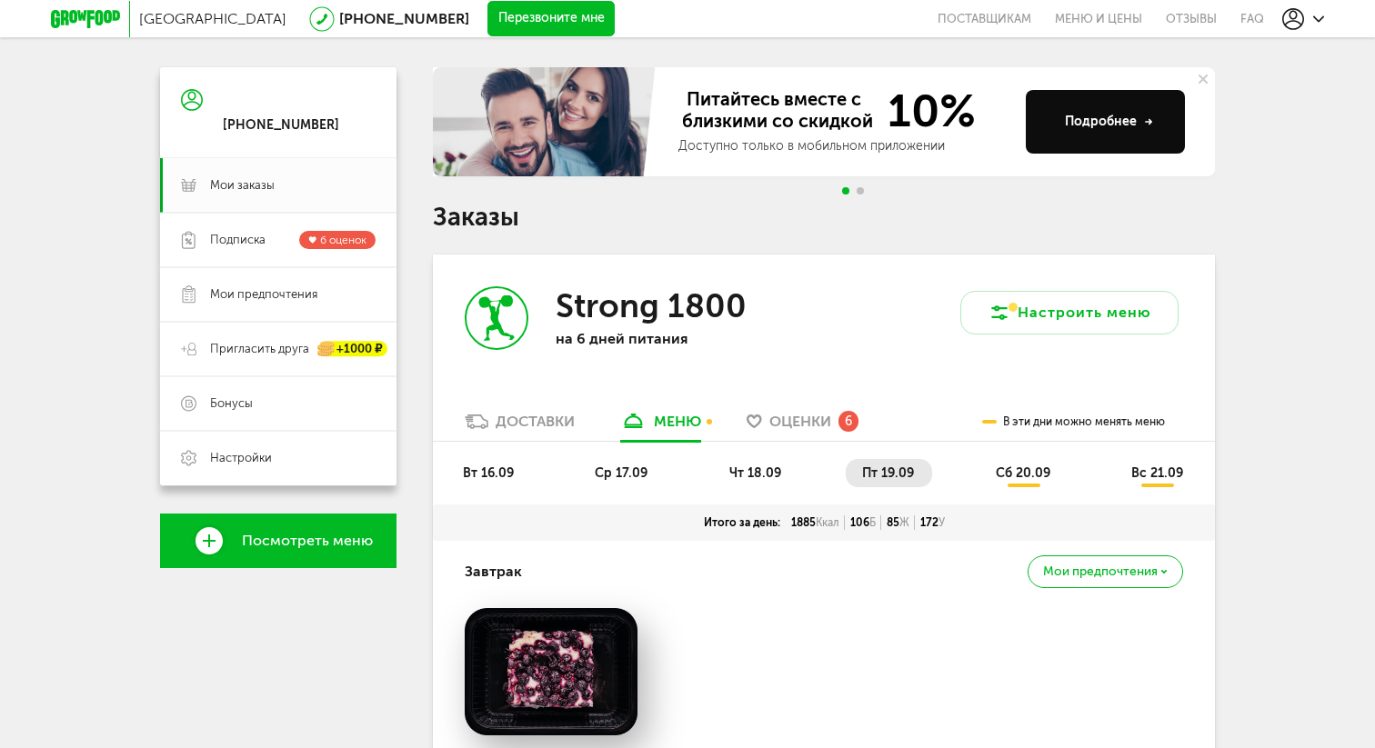
click at [1024, 474] on span "сб 20.09" at bounding box center [1022, 472] width 55 height 15
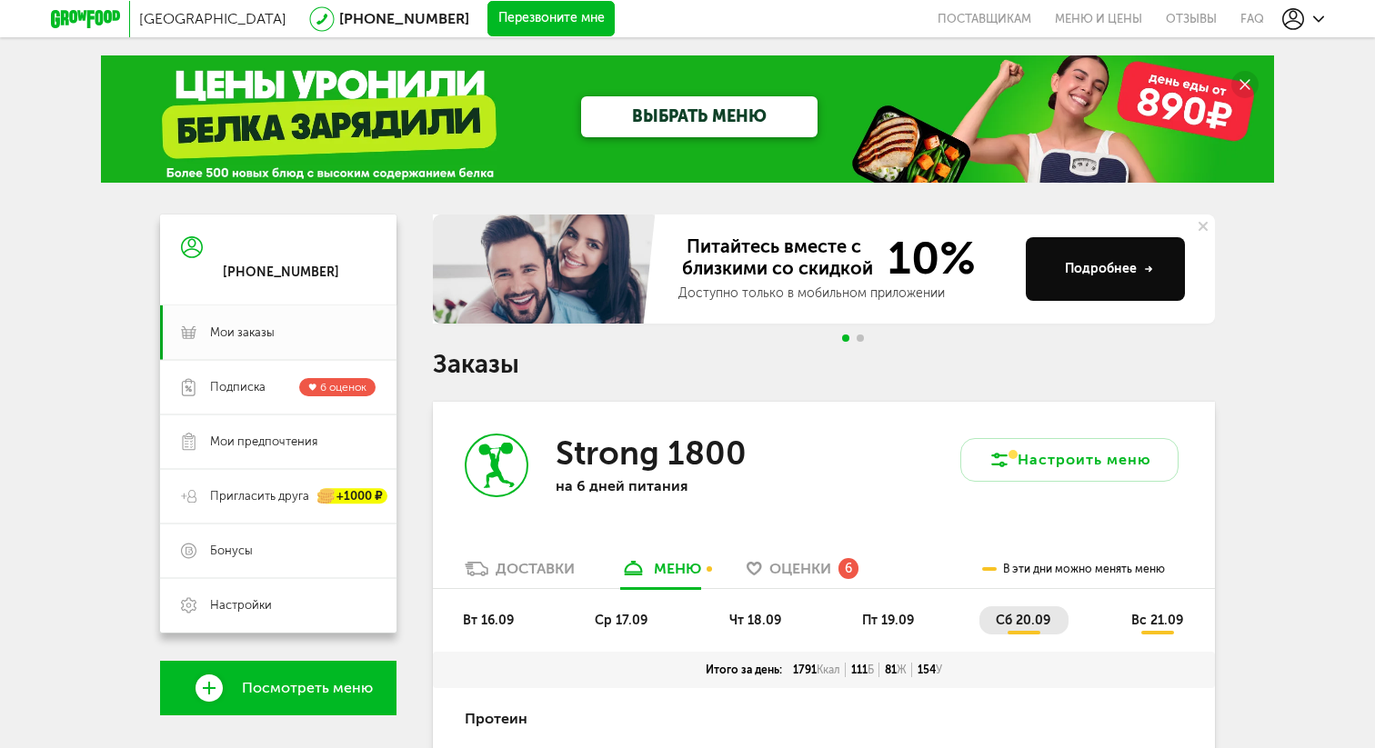
scroll to position [2, 0]
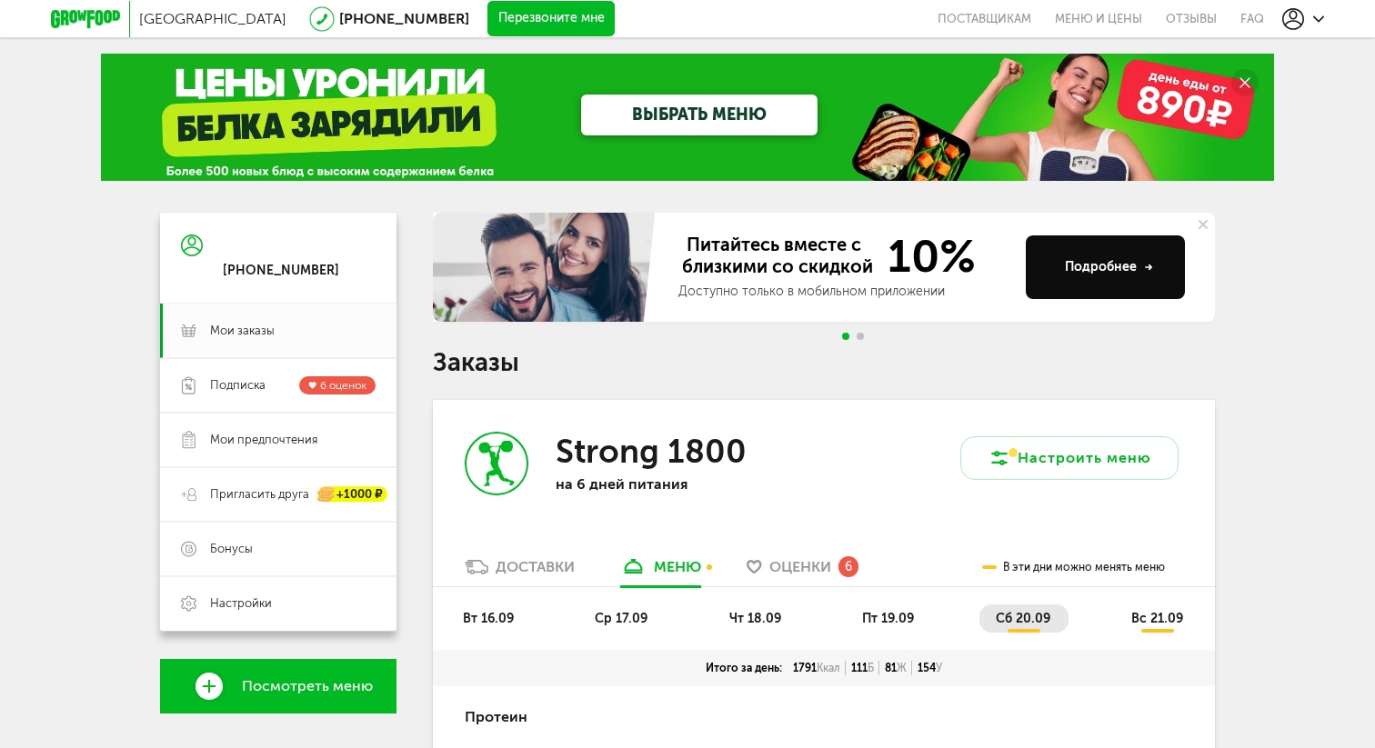
click at [1145, 618] on span "вс 21.09" at bounding box center [1157, 618] width 52 height 15
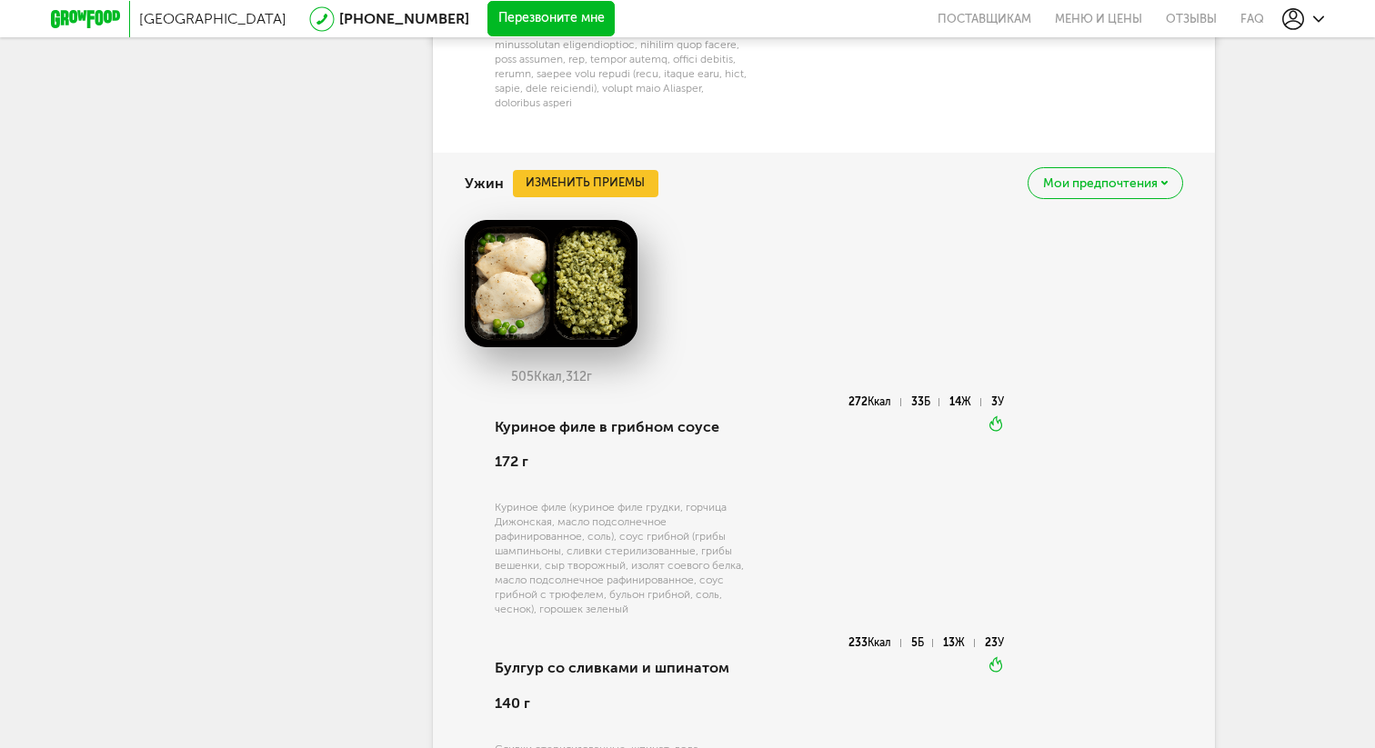
scroll to position [3053, 0]
click at [1131, 188] on span "Мои предпочтения" at bounding box center [1100, 181] width 115 height 13
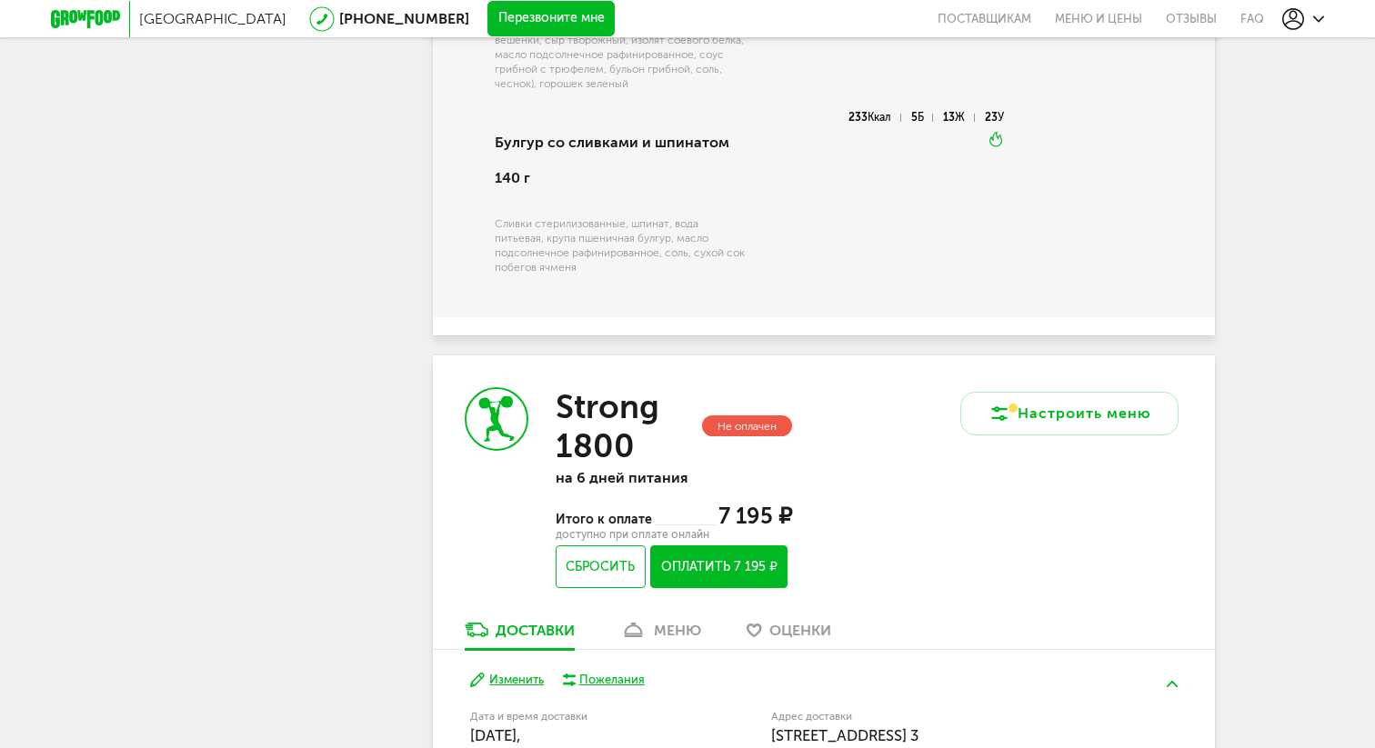
scroll to position [3579, 0]
